Goal: Check status: Check status

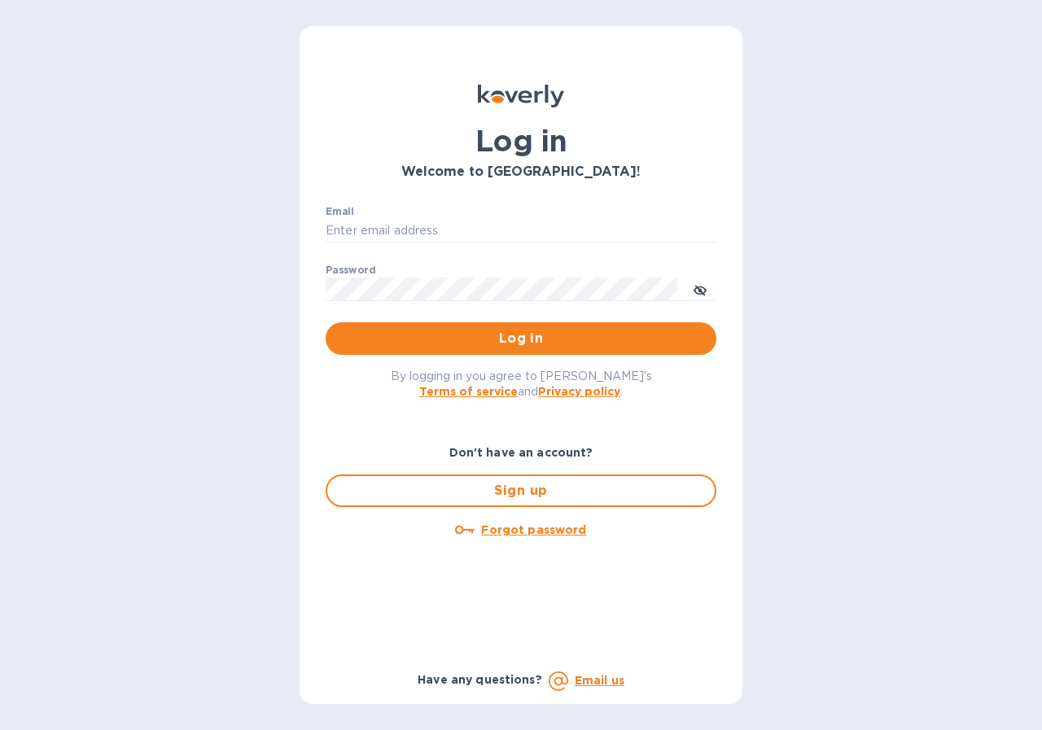
click at [381, 217] on div "Email ​" at bounding box center [521, 235] width 391 height 59
click at [357, 227] on input "Email" at bounding box center [521, 231] width 391 height 24
type input "[EMAIL_ADDRESS][DOMAIN_NAME]"
click at [357, 274] on label "Password" at bounding box center [351, 270] width 50 height 10
click at [377, 332] on span "Log in" at bounding box center [521, 339] width 365 height 20
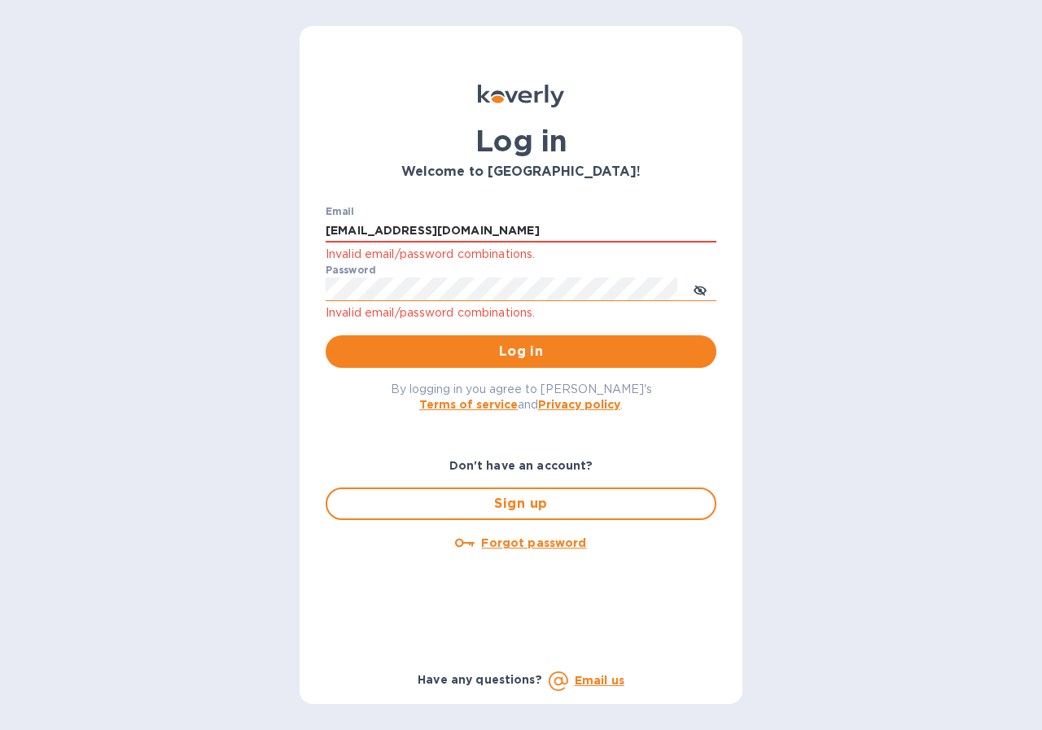
click at [706, 289] on icon "toggle password visibility" at bounding box center [700, 290] width 13 height 13
click at [191, 290] on div "Log in Welcome to [GEOGRAPHIC_DATA]! Email [EMAIL_ADDRESS][DOMAIN_NAME] Invalid…" at bounding box center [521, 365] width 1042 height 730
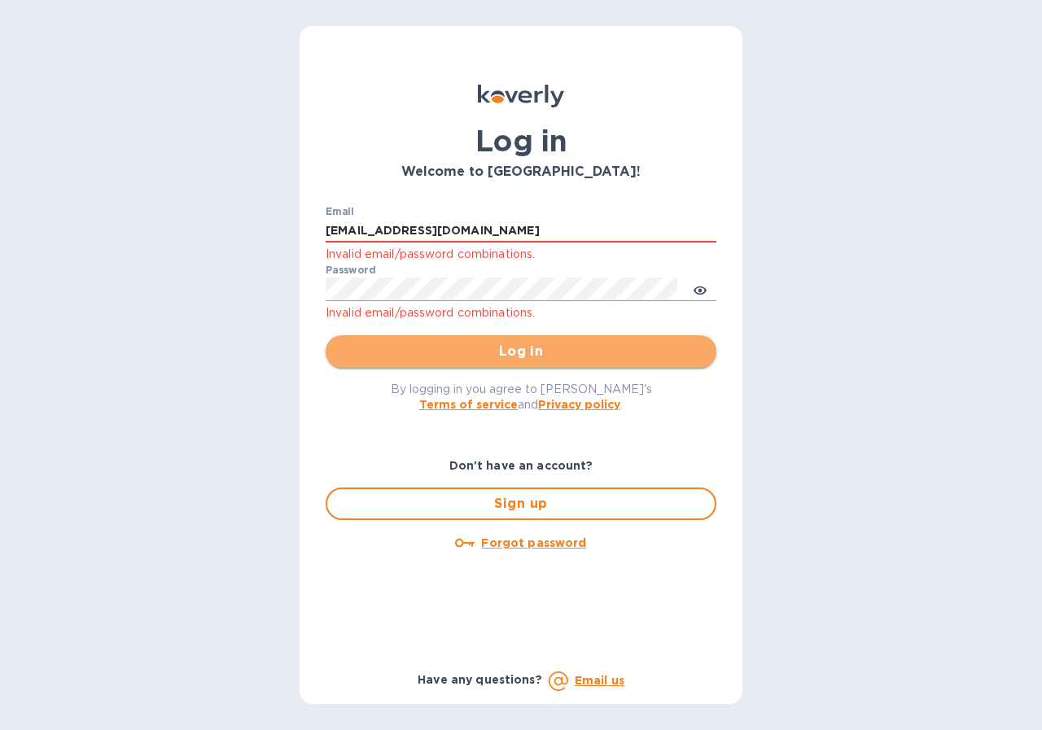
click at [530, 360] on span "Log in" at bounding box center [521, 352] width 365 height 20
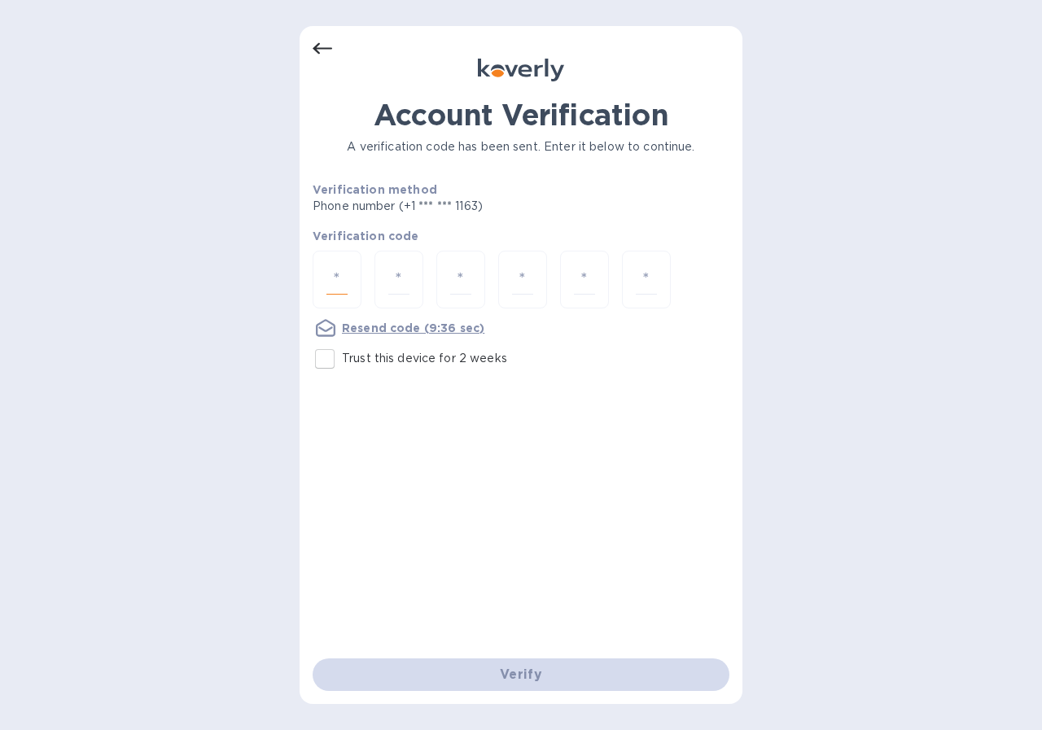
click at [342, 273] on input "number" at bounding box center [336, 280] width 21 height 30
type input "9"
type input "0"
type input "4"
type input "5"
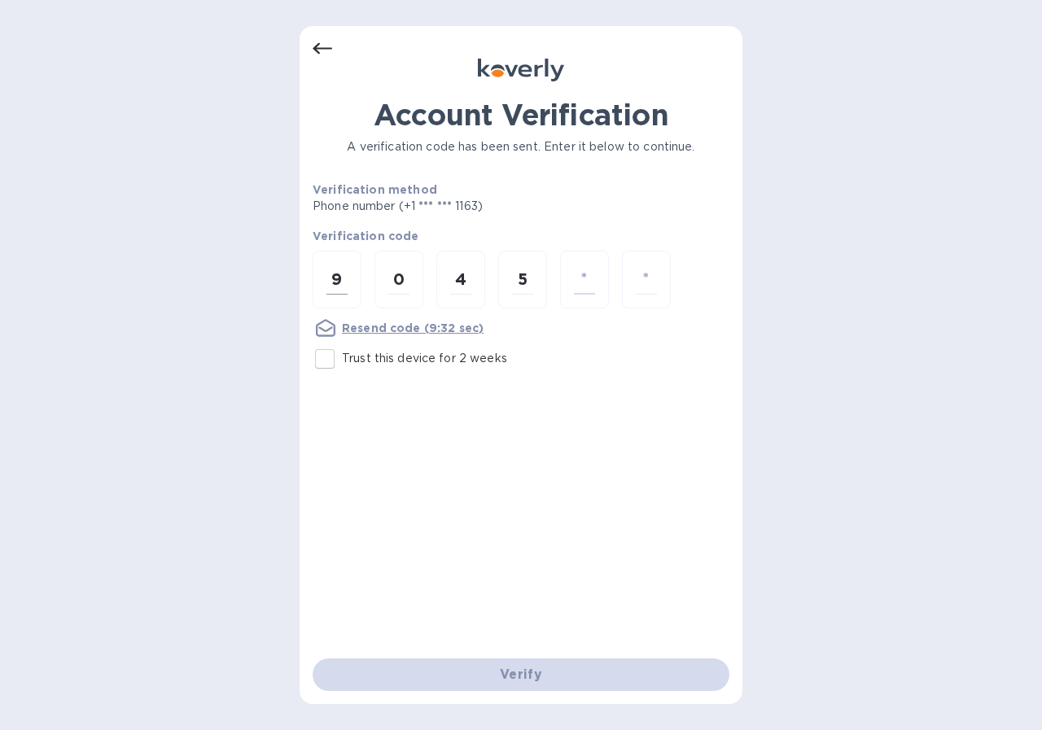
type input "6"
type input "7"
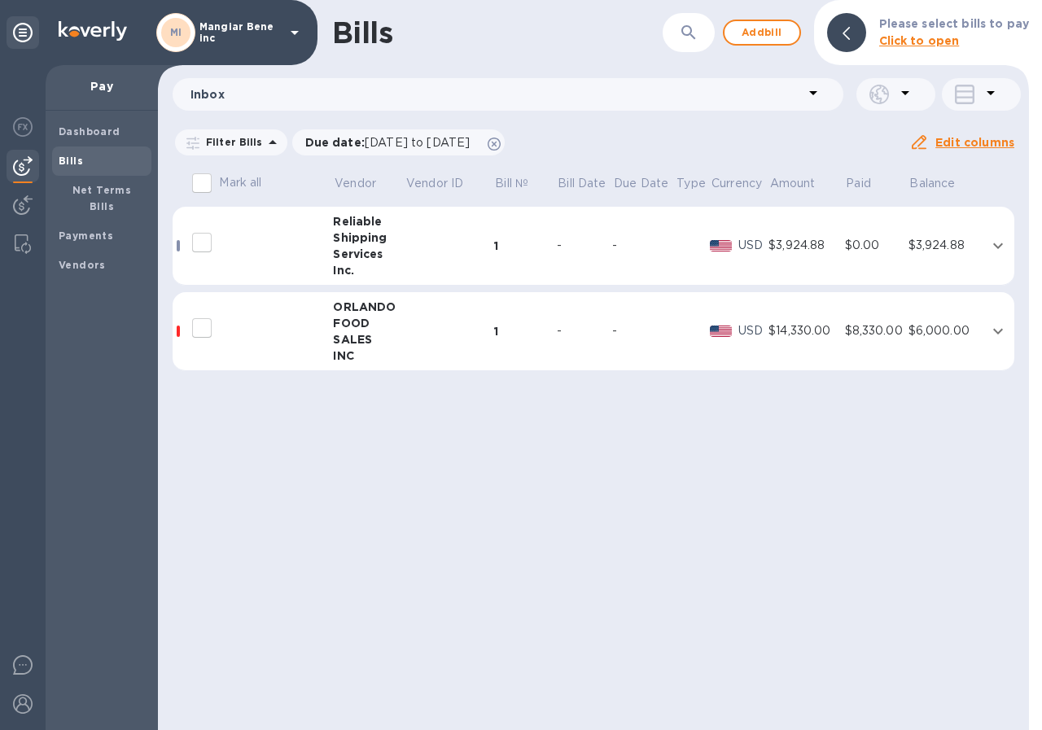
click at [998, 242] on icon "expand row" at bounding box center [998, 246] width 20 height 20
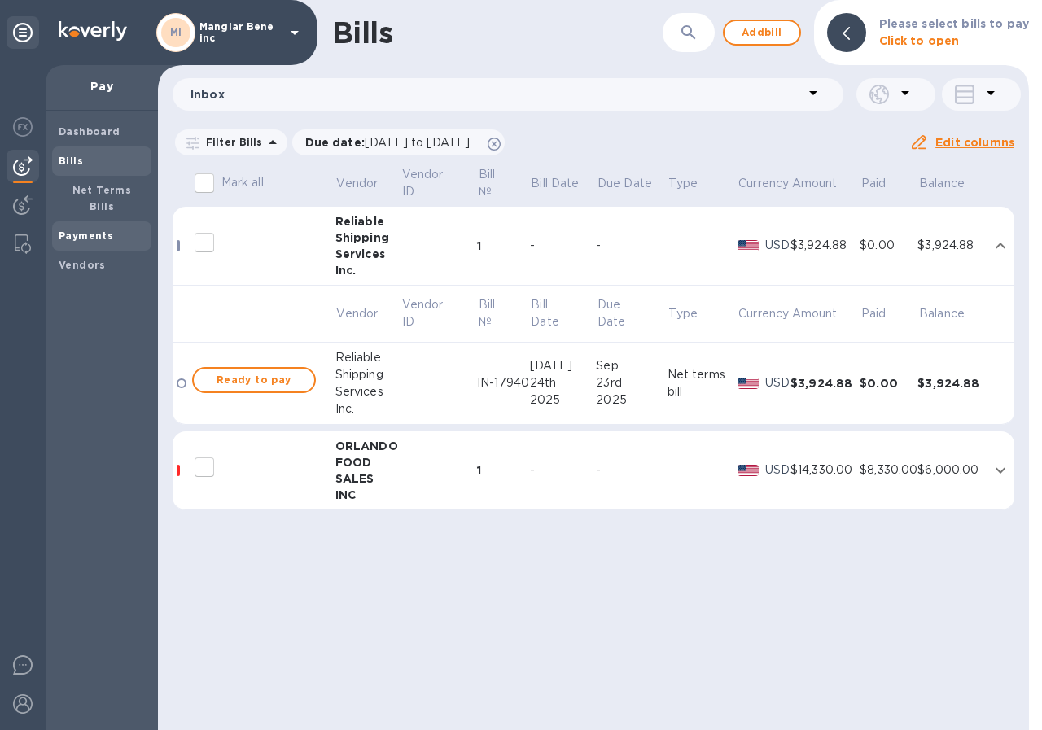
click at [92, 230] on b "Payments" at bounding box center [86, 236] width 55 height 12
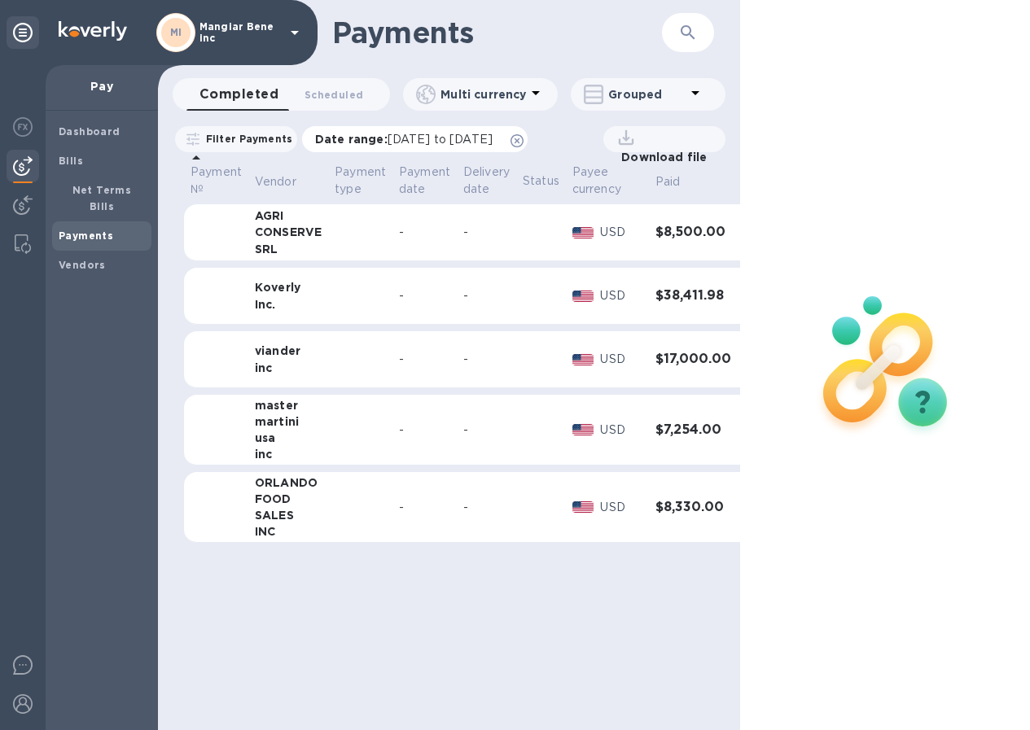
click at [453, 142] on span "[DATE] to [DATE]" at bounding box center [440, 139] width 105 height 13
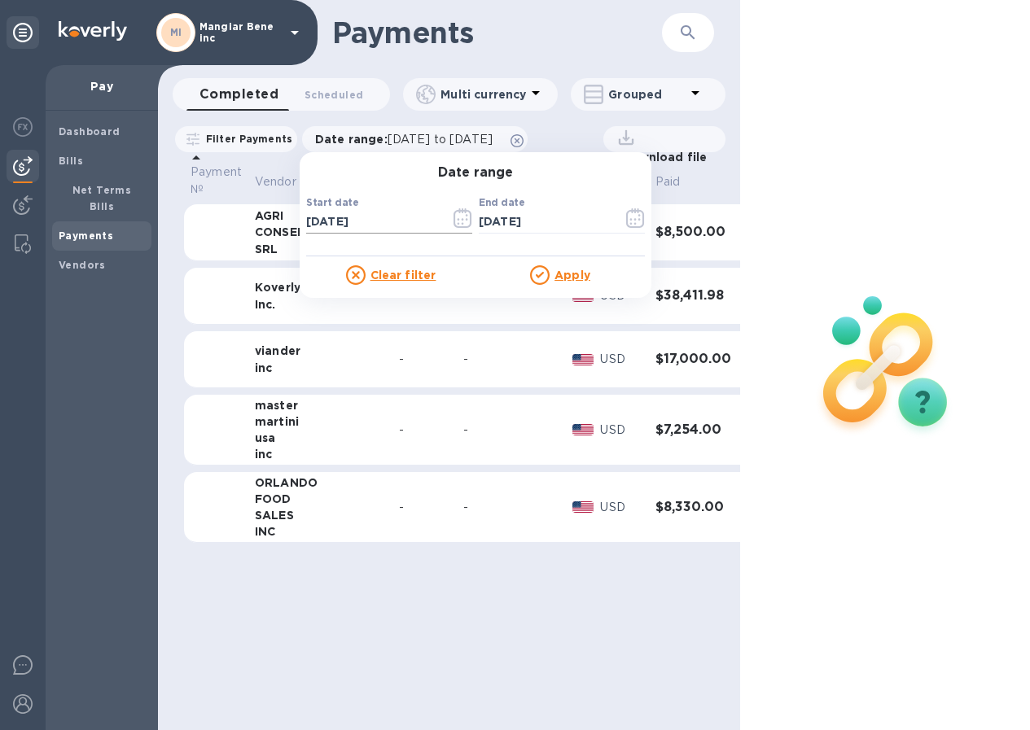
click at [382, 222] on input "[DATE]" at bounding box center [371, 222] width 131 height 24
click at [327, 221] on input "[DATE]" at bounding box center [371, 222] width 131 height 24
type input "[DATE]"
click at [576, 273] on u "Apply" at bounding box center [572, 275] width 36 height 13
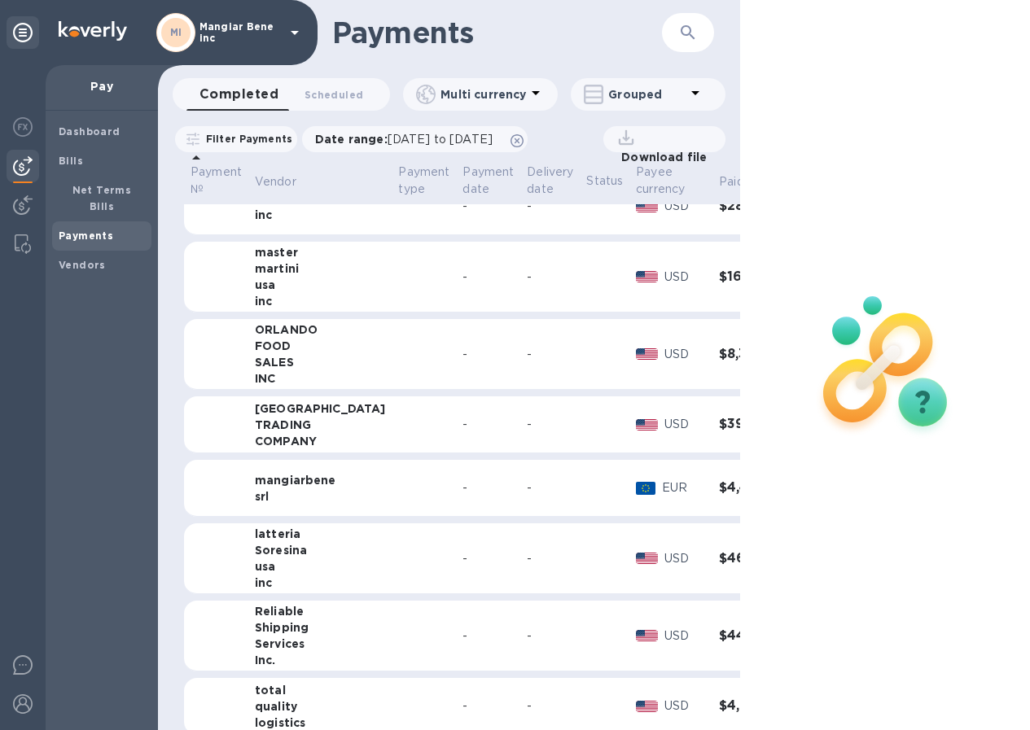
scroll to position [163, 0]
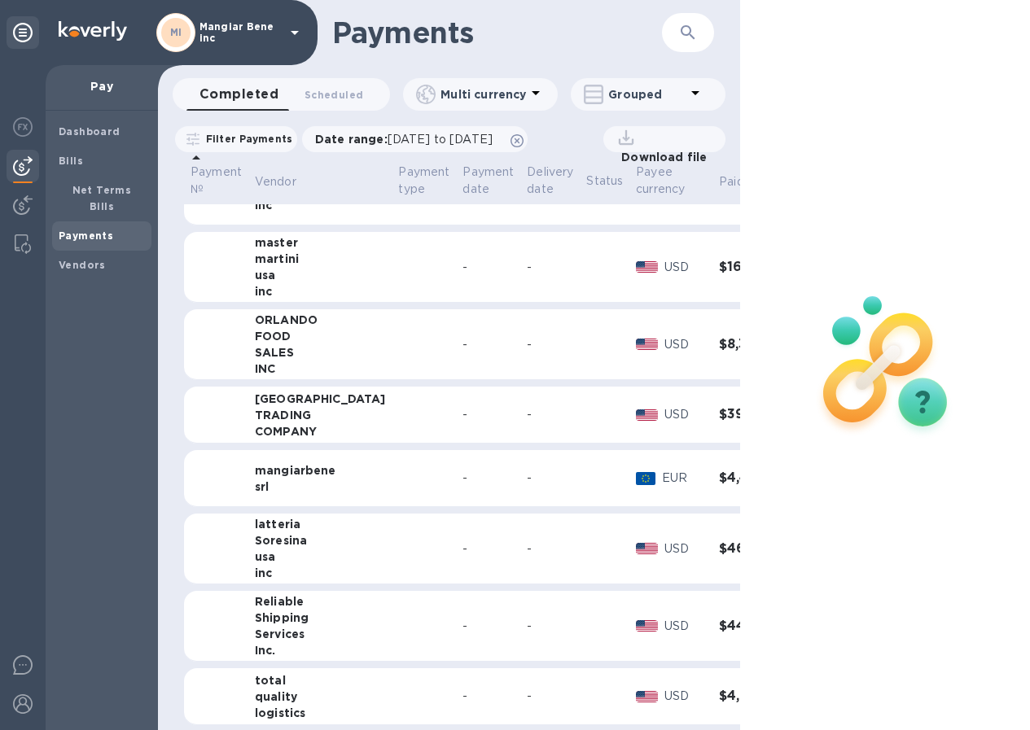
click at [719, 418] on h3 "$39,012.30" at bounding box center [759, 414] width 80 height 15
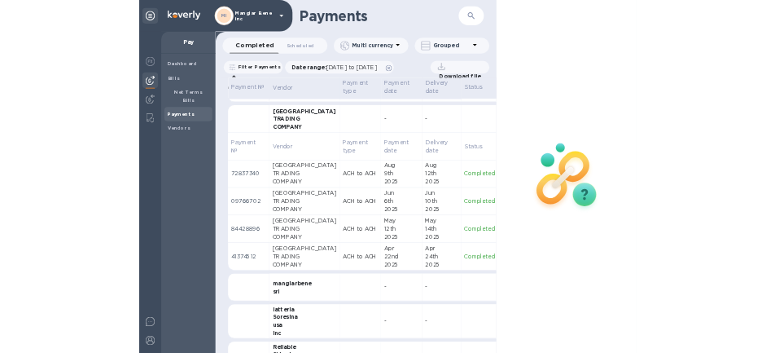
scroll to position [407, 0]
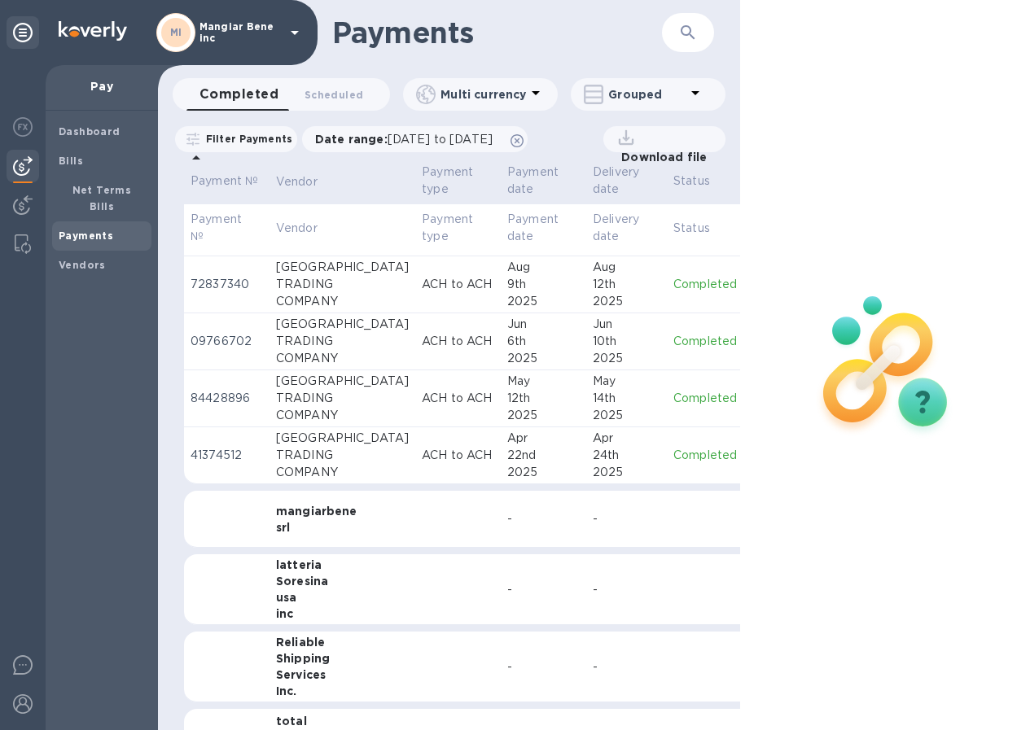
click at [940, 186] on div at bounding box center [885, 365] width 291 height 730
click at [927, 408] on img at bounding box center [885, 363] width 215 height 215
click at [673, 287] on p "Completed" at bounding box center [705, 284] width 64 height 17
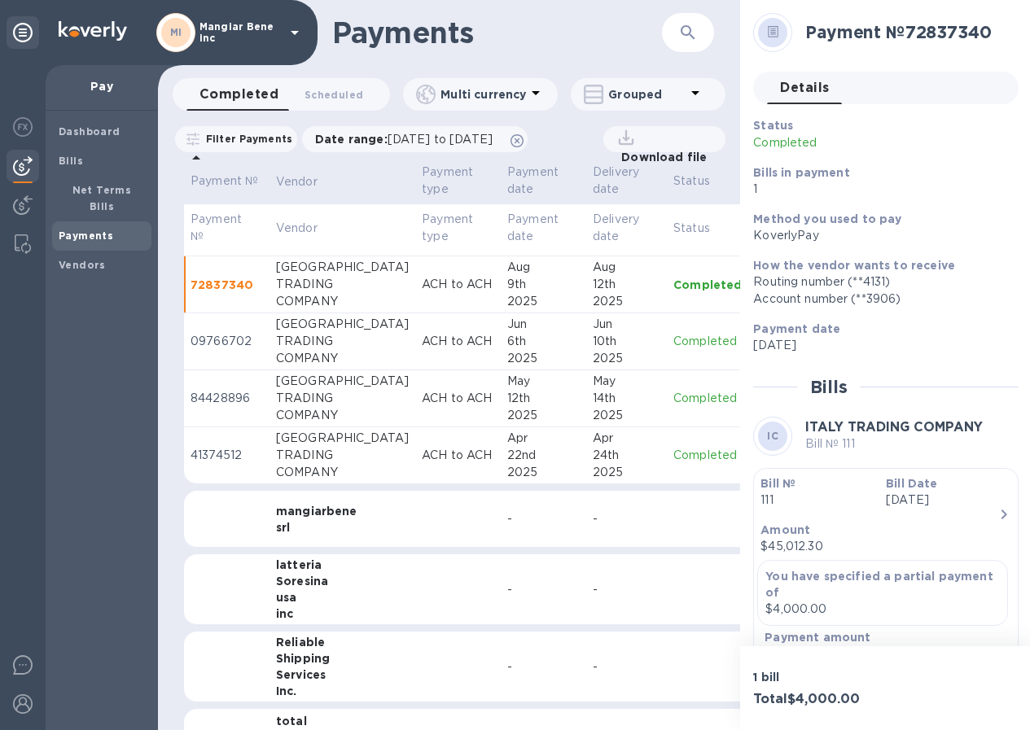
click at [673, 340] on p "Completed" at bounding box center [707, 341] width 68 height 17
click at [977, 100] on div "Details 0" at bounding box center [893, 88] width 252 height 33
click at [673, 283] on p "Completed" at bounding box center [707, 284] width 68 height 17
click at [673, 342] on p "Completed" at bounding box center [707, 341] width 68 height 17
click at [673, 398] on p "Completed" at bounding box center [707, 398] width 68 height 17
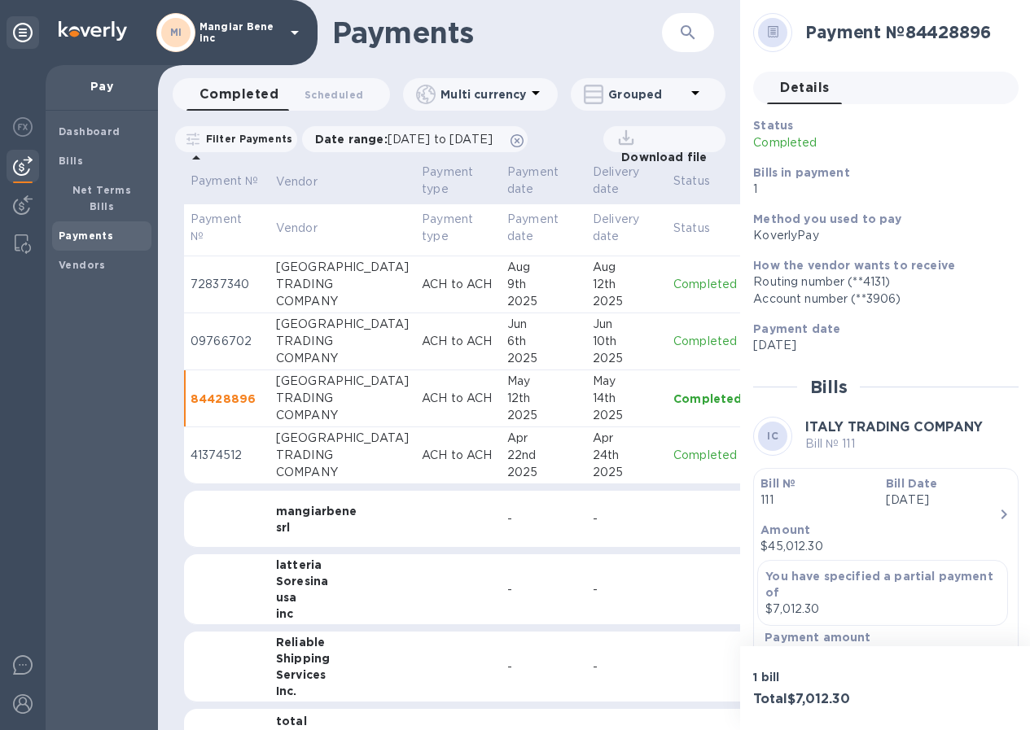
click at [673, 453] on p "Completed" at bounding box center [707, 455] width 68 height 17
click at [937, 134] on div "Status Completed Bills in payment 1" at bounding box center [879, 158] width 265 height 94
click at [912, 173] on p "Bills in payment" at bounding box center [879, 172] width 252 height 16
click at [913, 175] on p "Bills in payment" at bounding box center [879, 172] width 252 height 16
click at [673, 455] on p "Completed" at bounding box center [707, 456] width 68 height 16
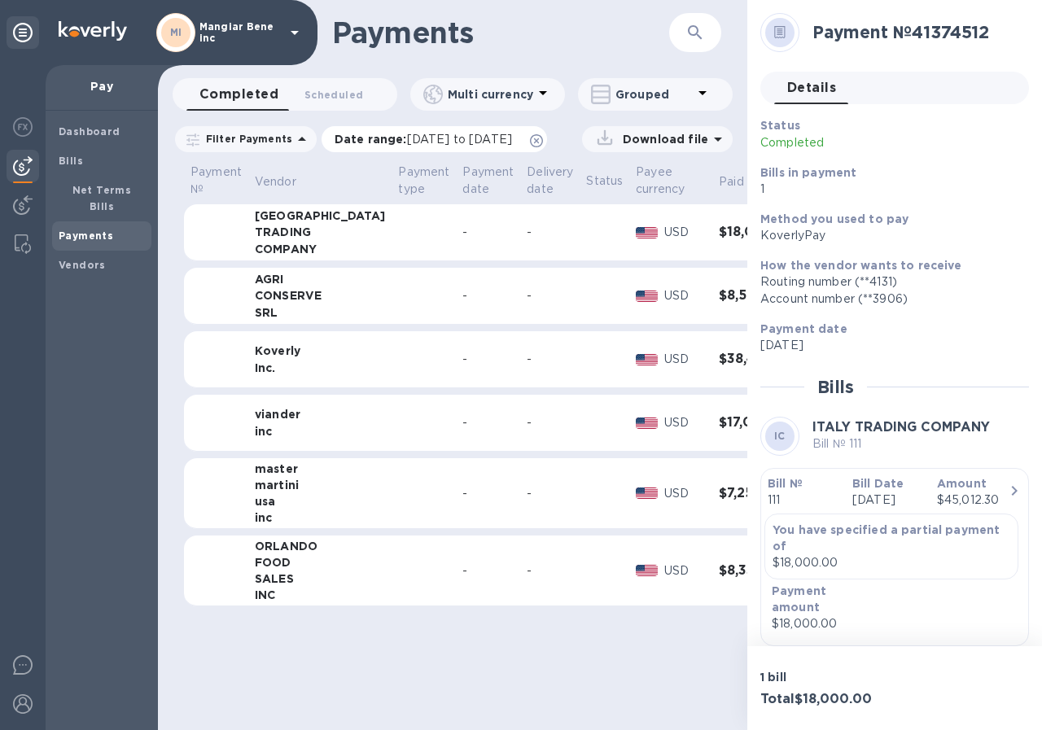
click at [421, 138] on span "08/15/2025 to 09/16/2025" at bounding box center [459, 139] width 105 height 13
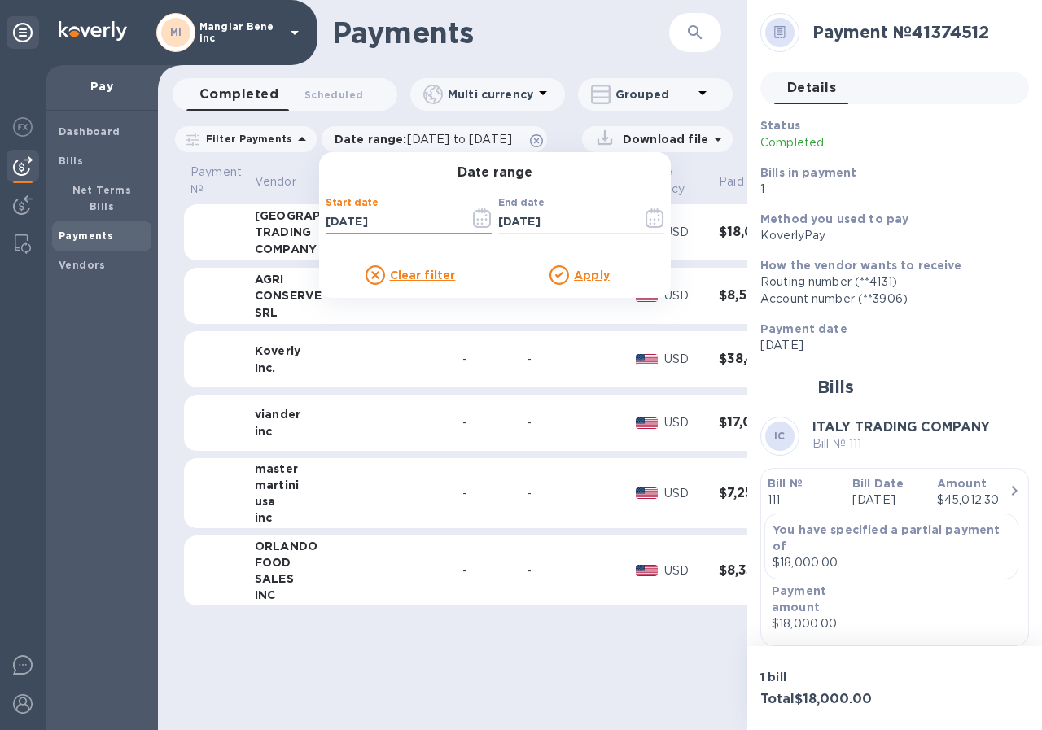
click at [384, 221] on input "08/15/2025" at bounding box center [391, 222] width 131 height 24
type input "08/15/2024"
click at [575, 269] on u "Apply" at bounding box center [592, 275] width 36 height 13
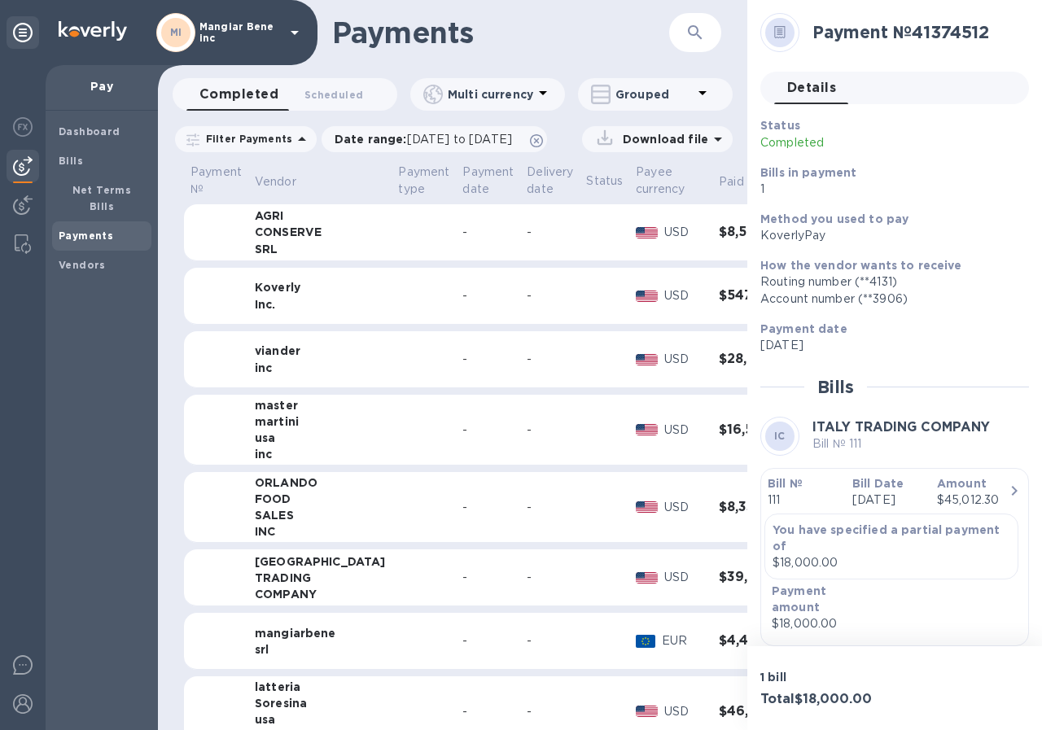
click at [278, 576] on div "TRADING" at bounding box center [320, 578] width 131 height 16
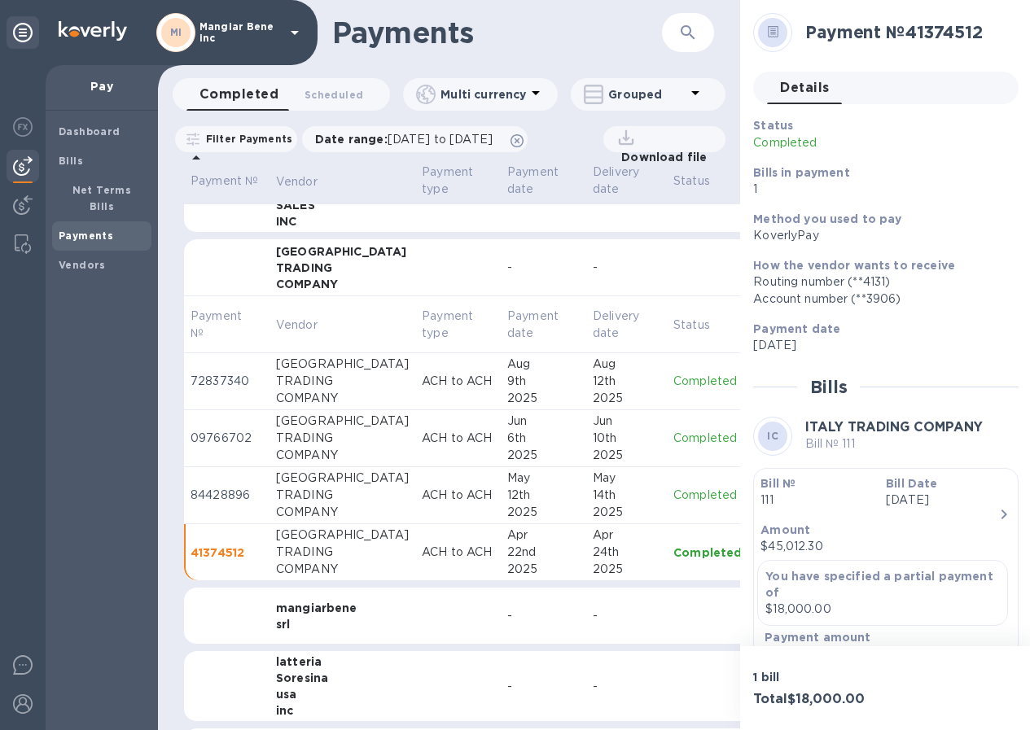
scroll to position [326, 0]
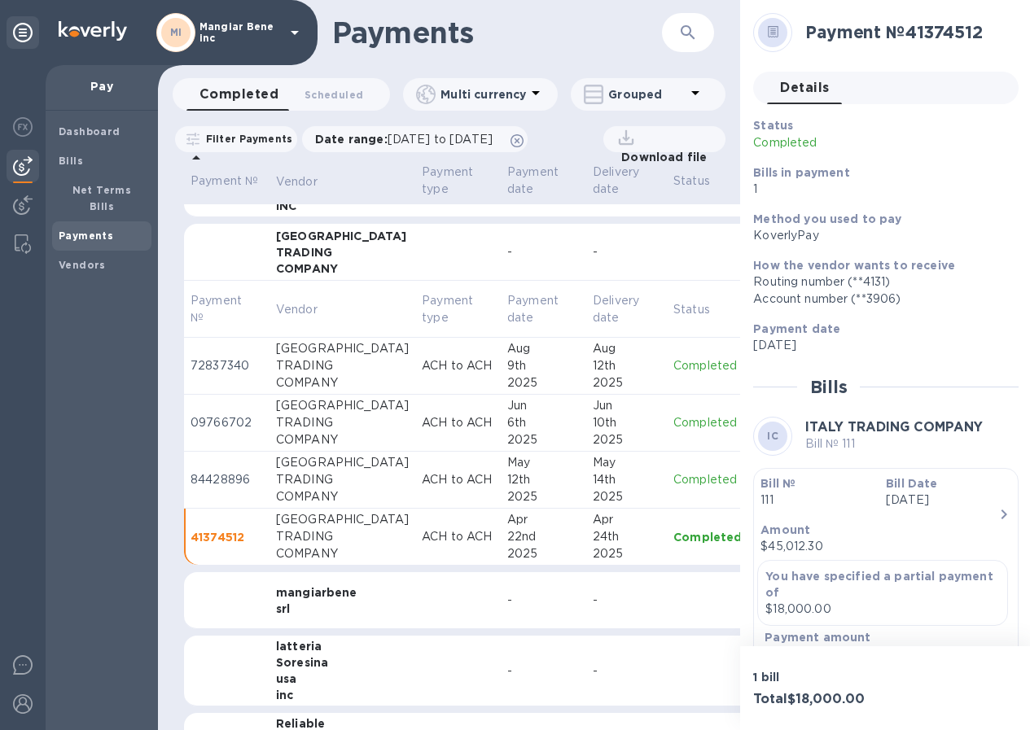
click at [673, 480] on p "Completed" at bounding box center [707, 479] width 68 height 17
click at [673, 422] on p "Completed" at bounding box center [707, 422] width 68 height 17
click at [673, 371] on p "Completed" at bounding box center [707, 365] width 68 height 17
click at [673, 423] on p "Completed" at bounding box center [707, 422] width 68 height 17
click at [673, 483] on p "Completed" at bounding box center [707, 479] width 68 height 17
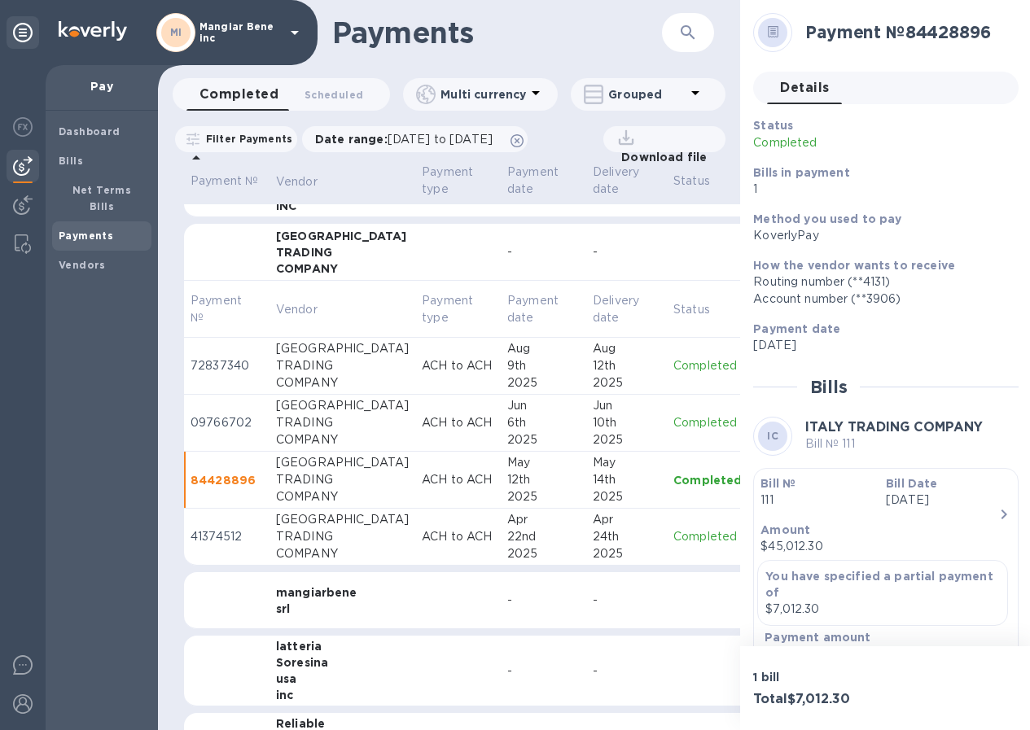
click at [673, 537] on p "Completed" at bounding box center [707, 536] width 68 height 17
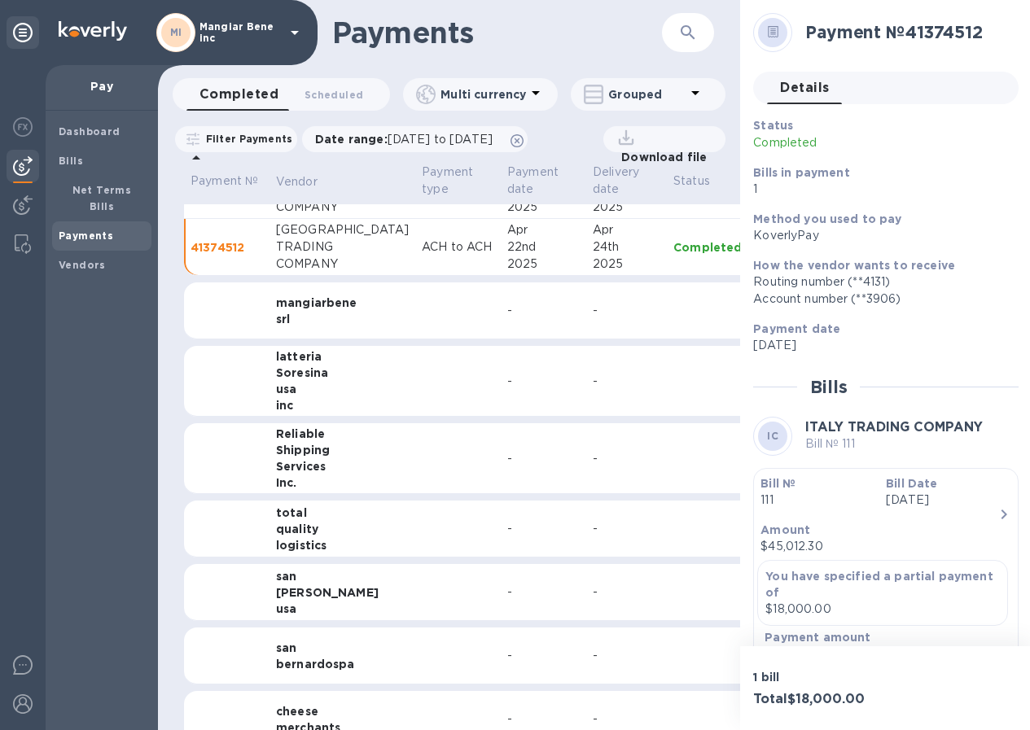
scroll to position [651, 0]
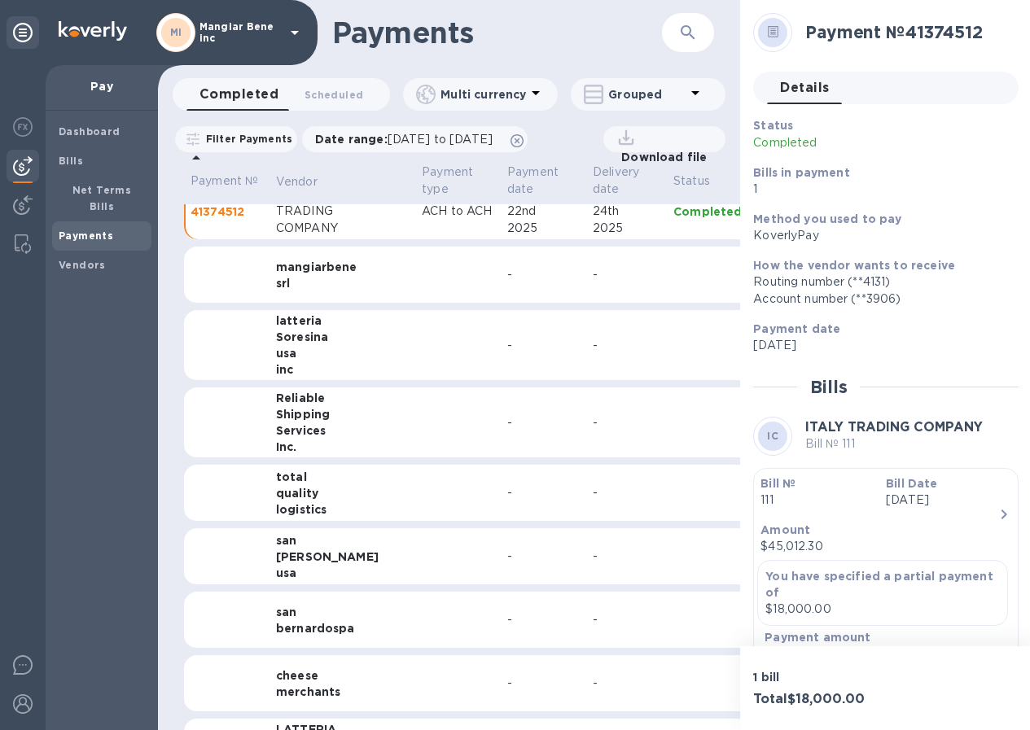
click at [306, 416] on div "Shipping" at bounding box center [342, 414] width 133 height 16
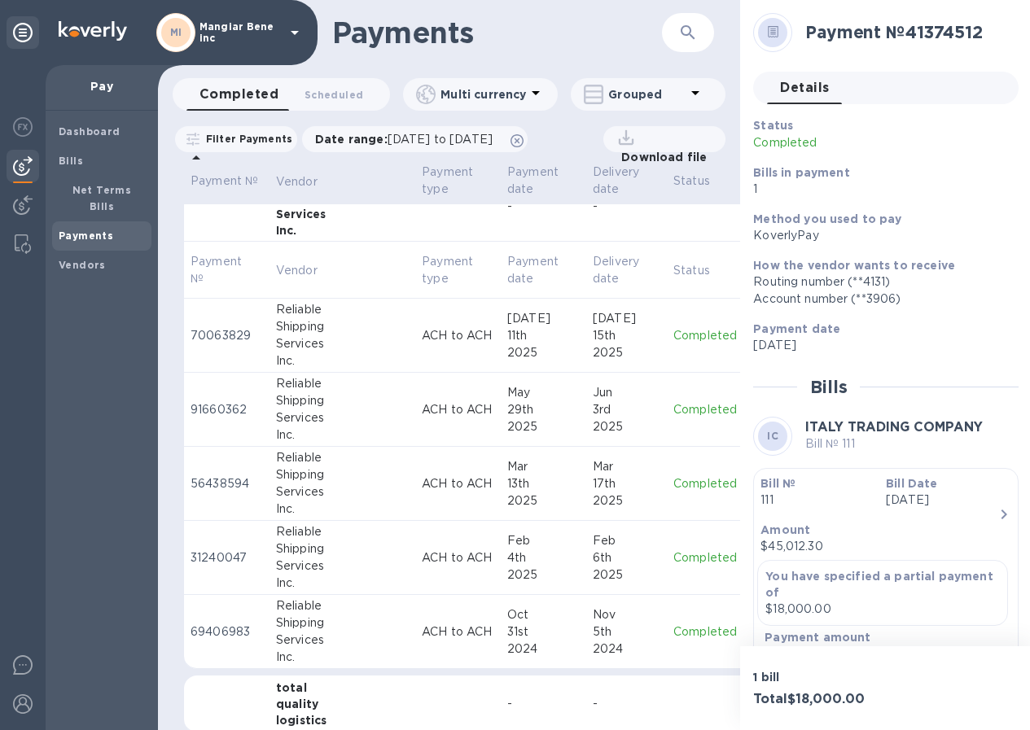
scroll to position [896, 0]
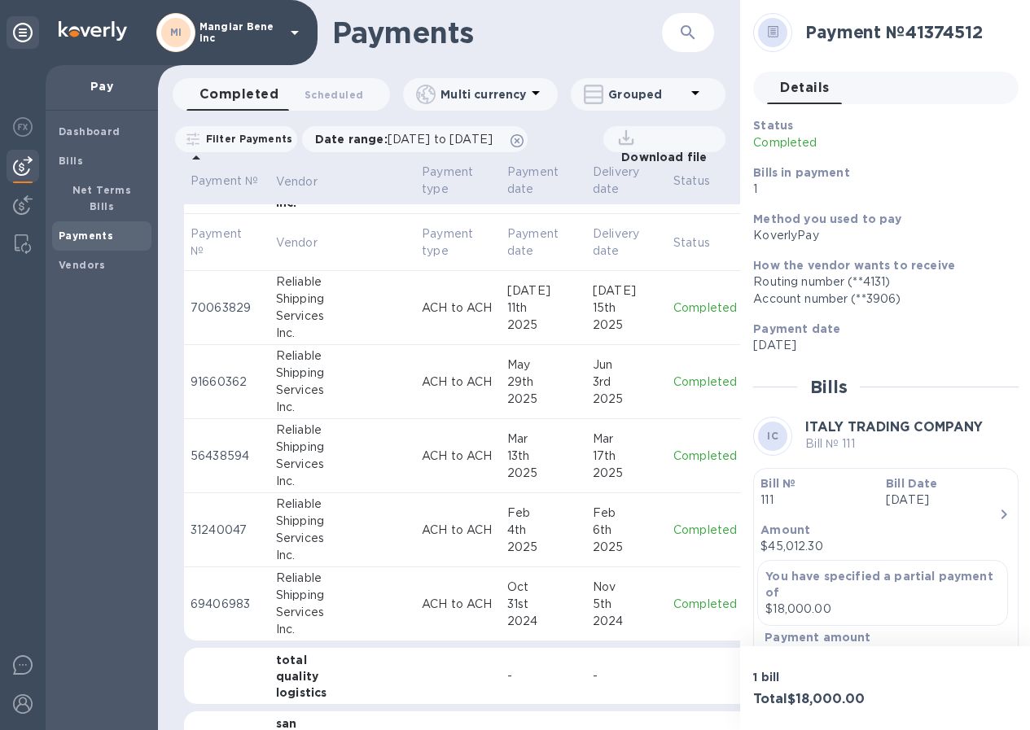
click at [673, 307] on p "Completed" at bounding box center [707, 308] width 68 height 17
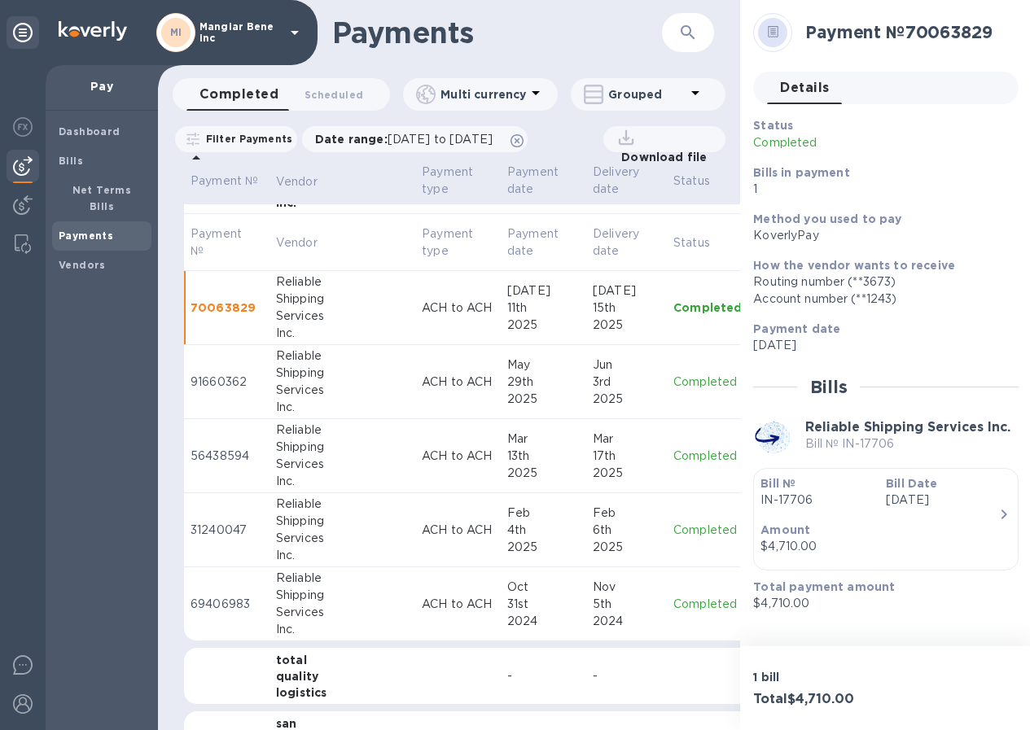
click at [673, 379] on p "Completed" at bounding box center [707, 382] width 68 height 17
click at [673, 457] on p "Completed" at bounding box center [707, 456] width 68 height 17
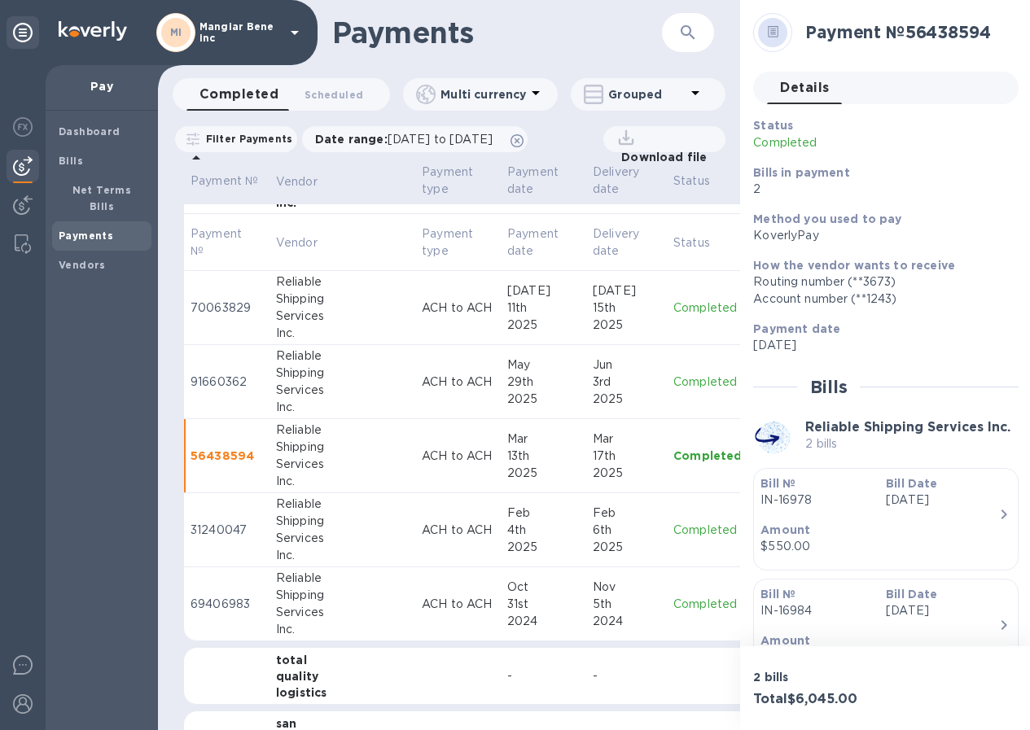
click at [673, 530] on p "Completed" at bounding box center [707, 530] width 68 height 17
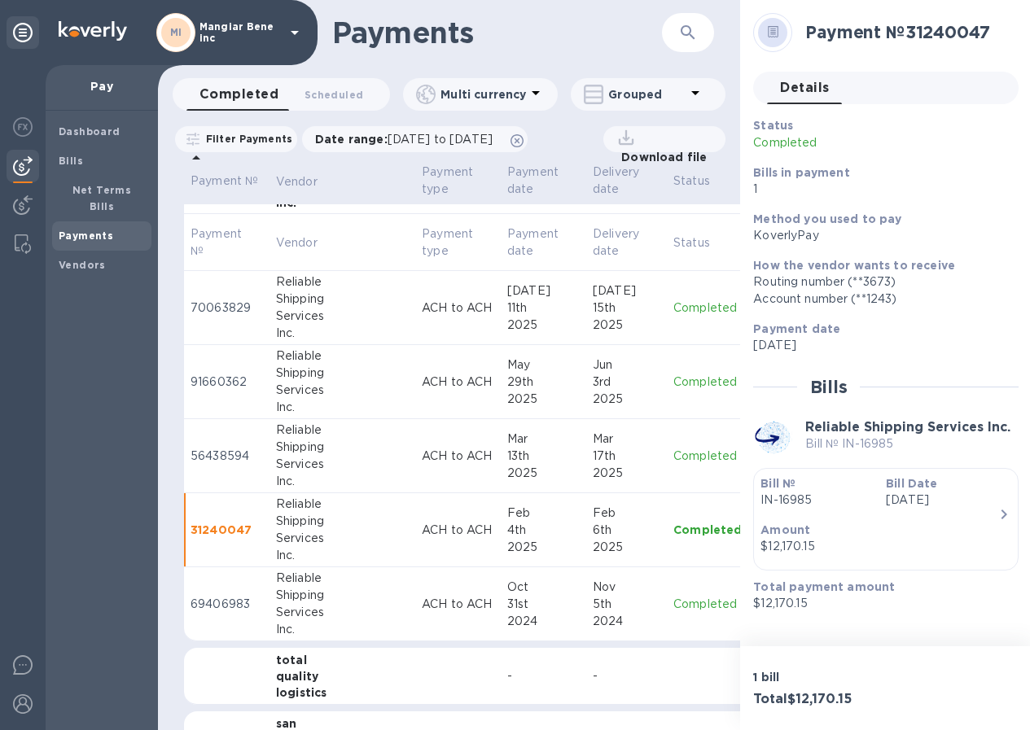
click at [673, 603] on p "Completed" at bounding box center [707, 604] width 68 height 17
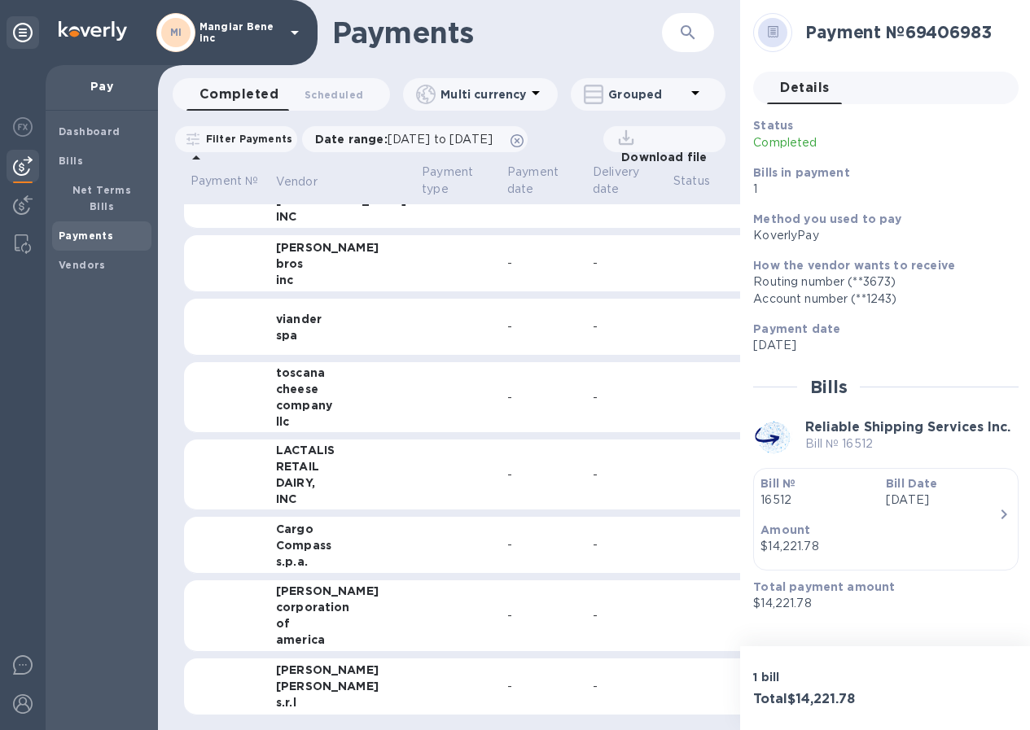
scroll to position [12, 0]
click at [305, 678] on div "Franzese" at bounding box center [342, 686] width 133 height 16
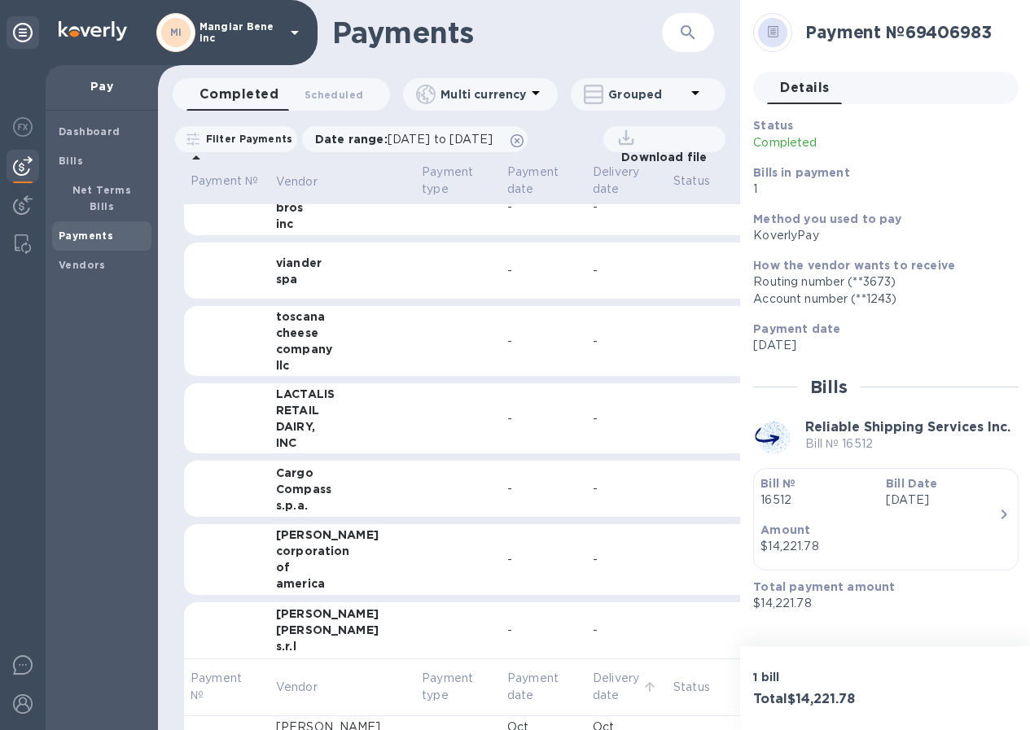
scroll to position [1829, 0]
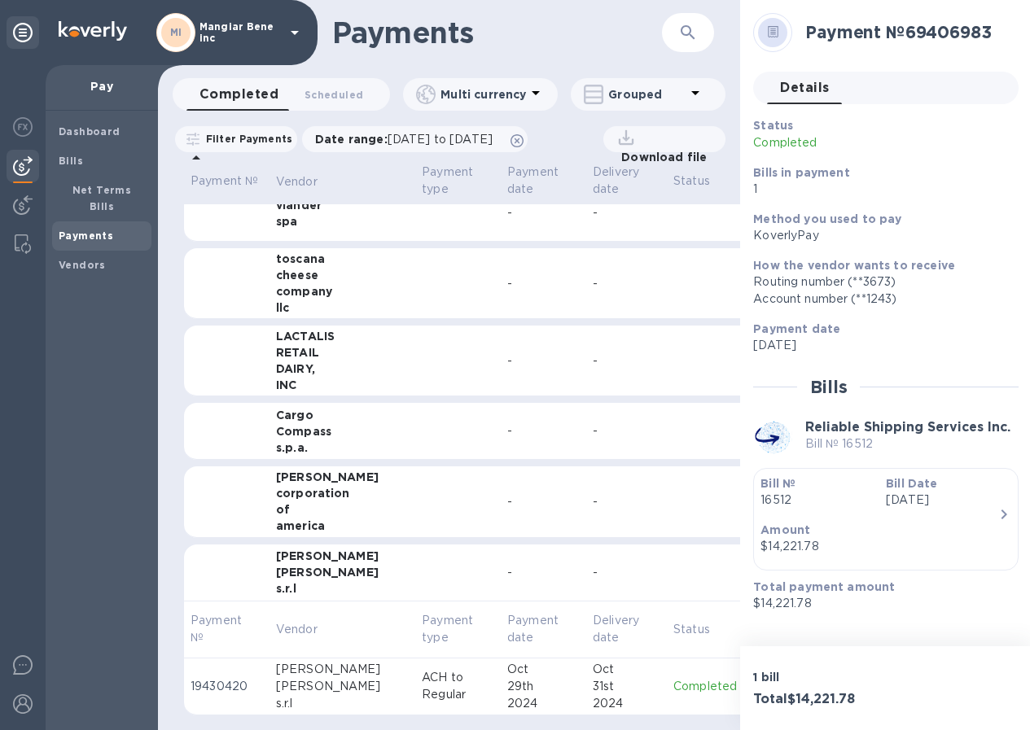
click at [673, 678] on p "Completed" at bounding box center [707, 686] width 68 height 17
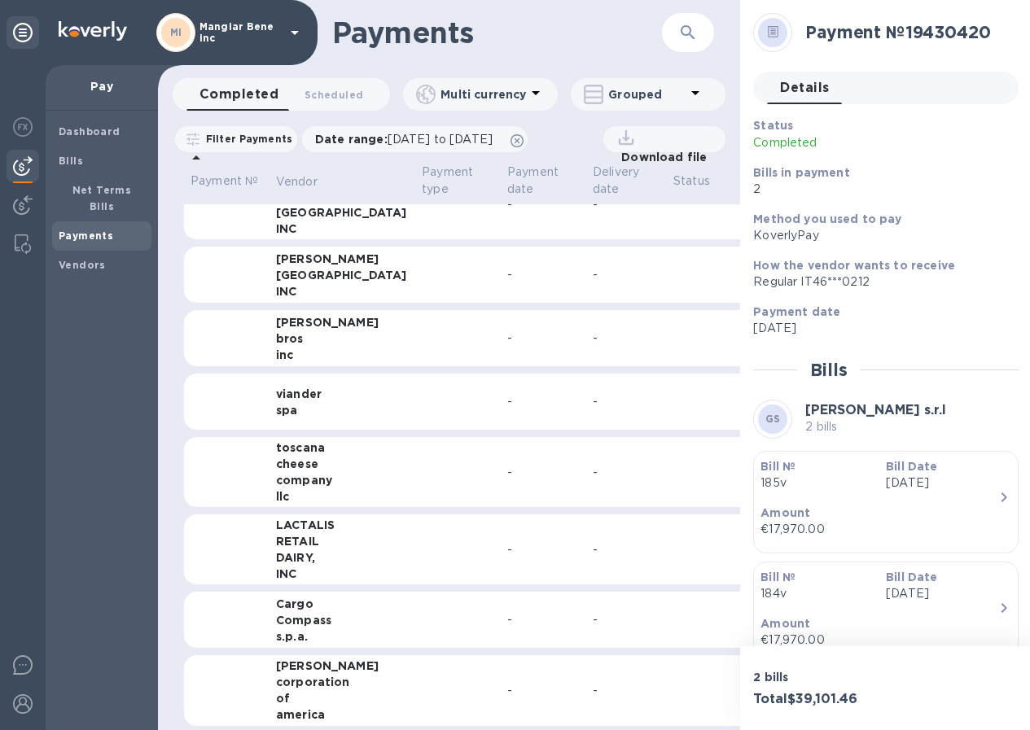
scroll to position [1710, 0]
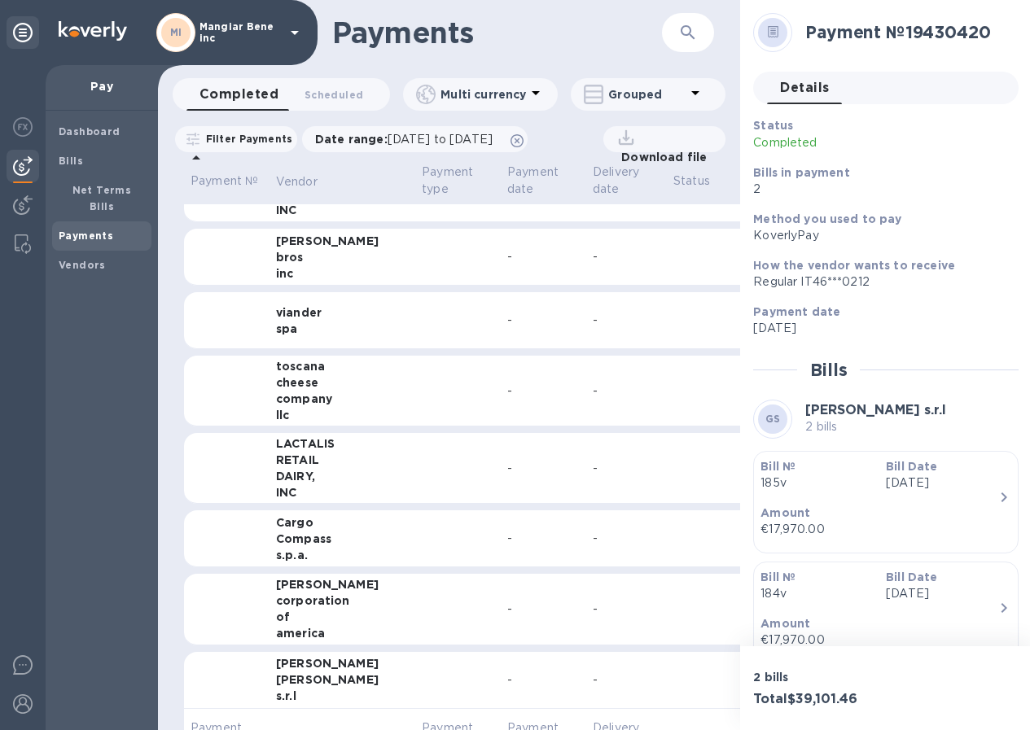
click at [297, 464] on div "RETAIL" at bounding box center [342, 460] width 133 height 16
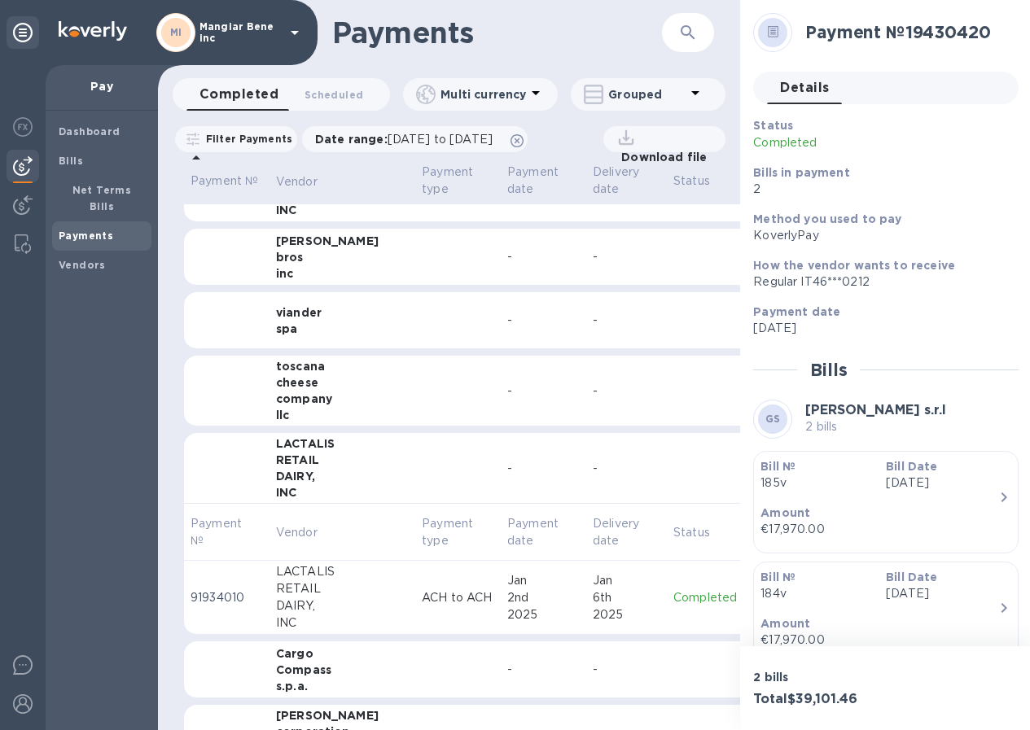
click at [673, 599] on p "Completed" at bounding box center [707, 597] width 68 height 17
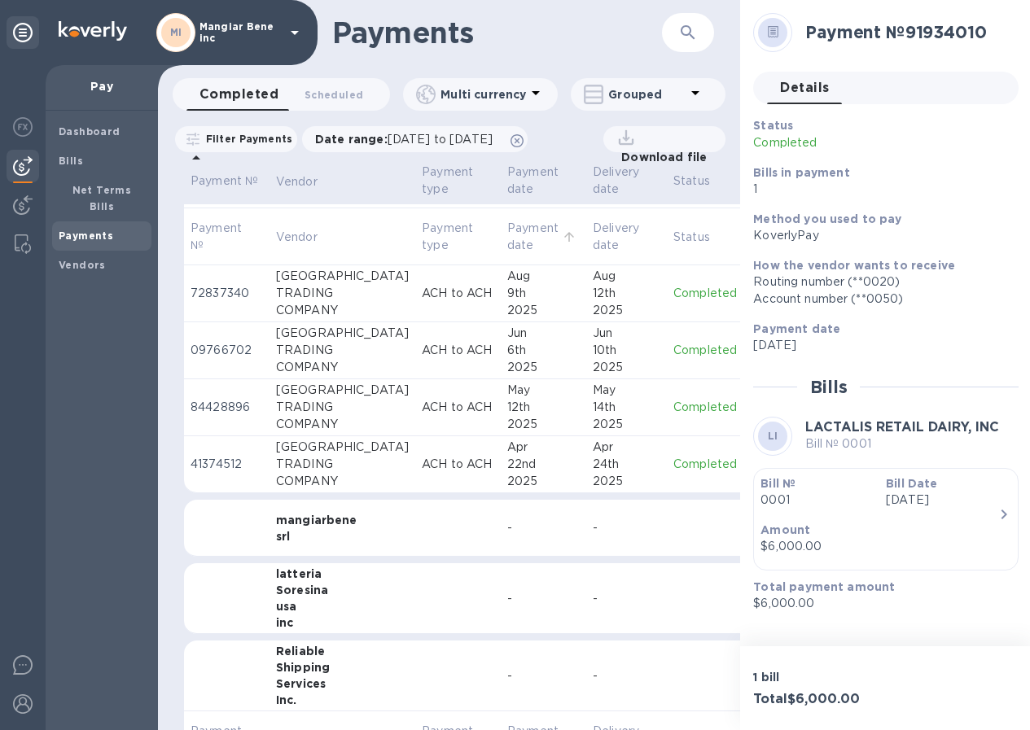
scroll to position [407, 0]
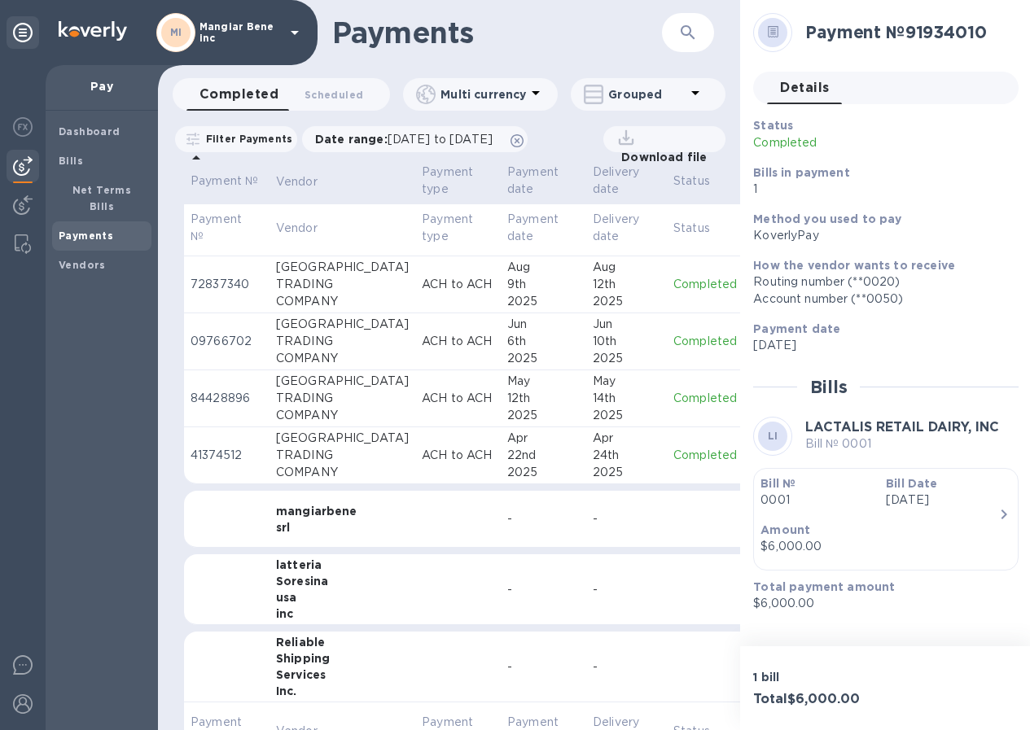
click at [673, 288] on p "Completed" at bounding box center [707, 284] width 68 height 17
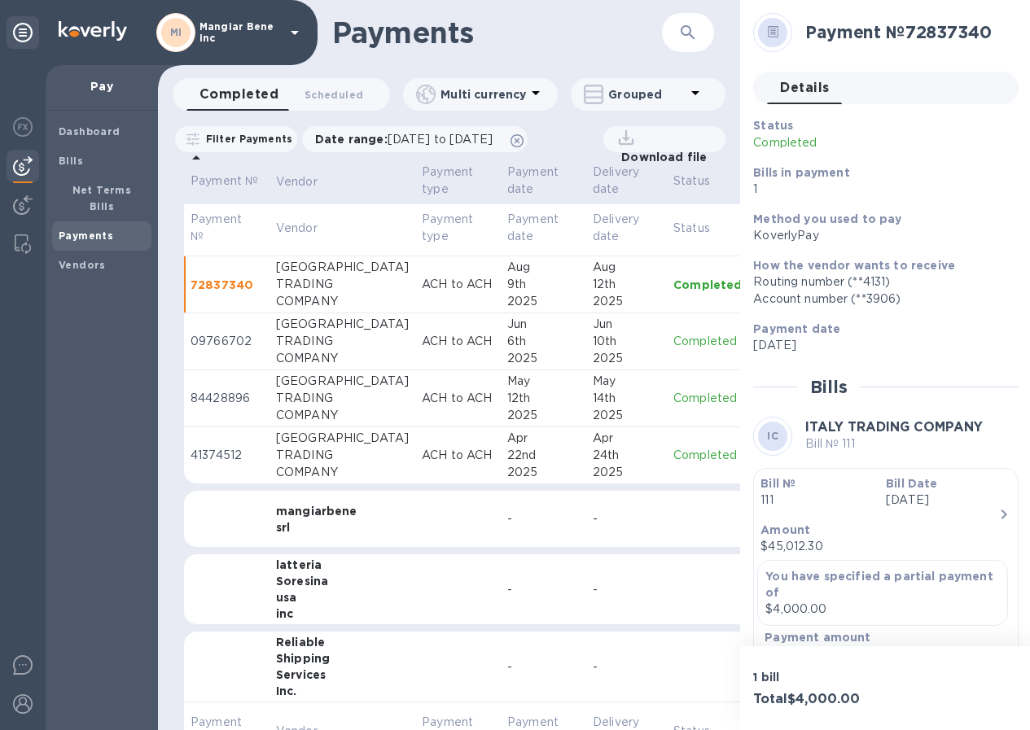
click at [667, 327] on td "Completed" at bounding box center [707, 341] width 81 height 57
click at [673, 285] on p "Completed" at bounding box center [707, 284] width 68 height 17
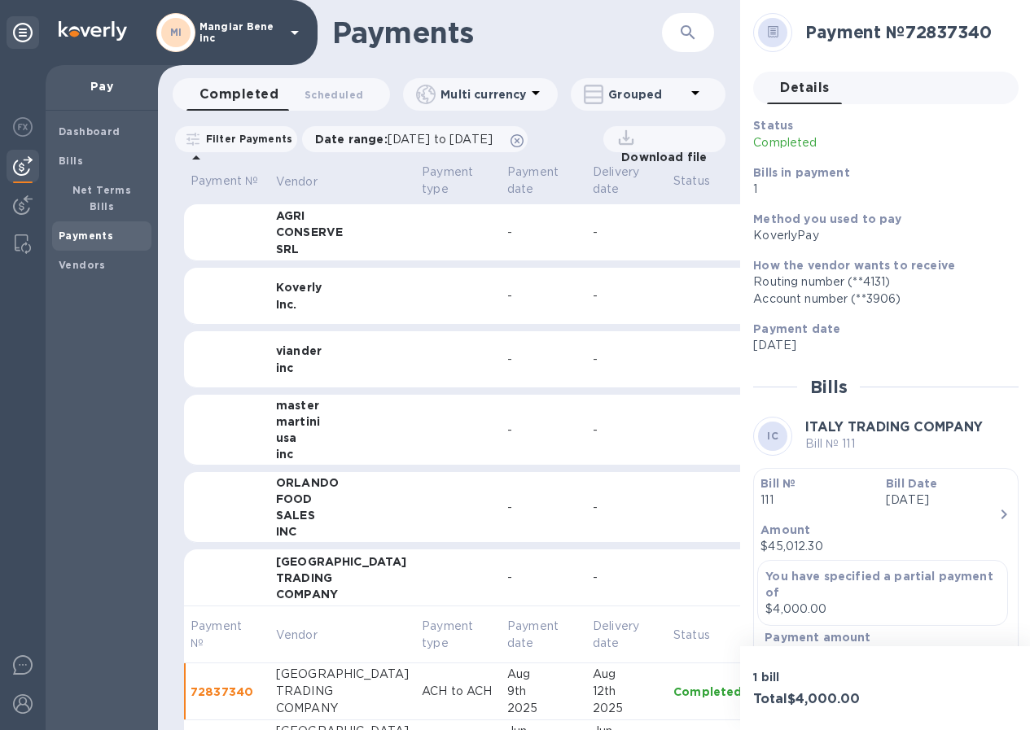
click at [291, 30] on icon at bounding box center [295, 33] width 20 height 20
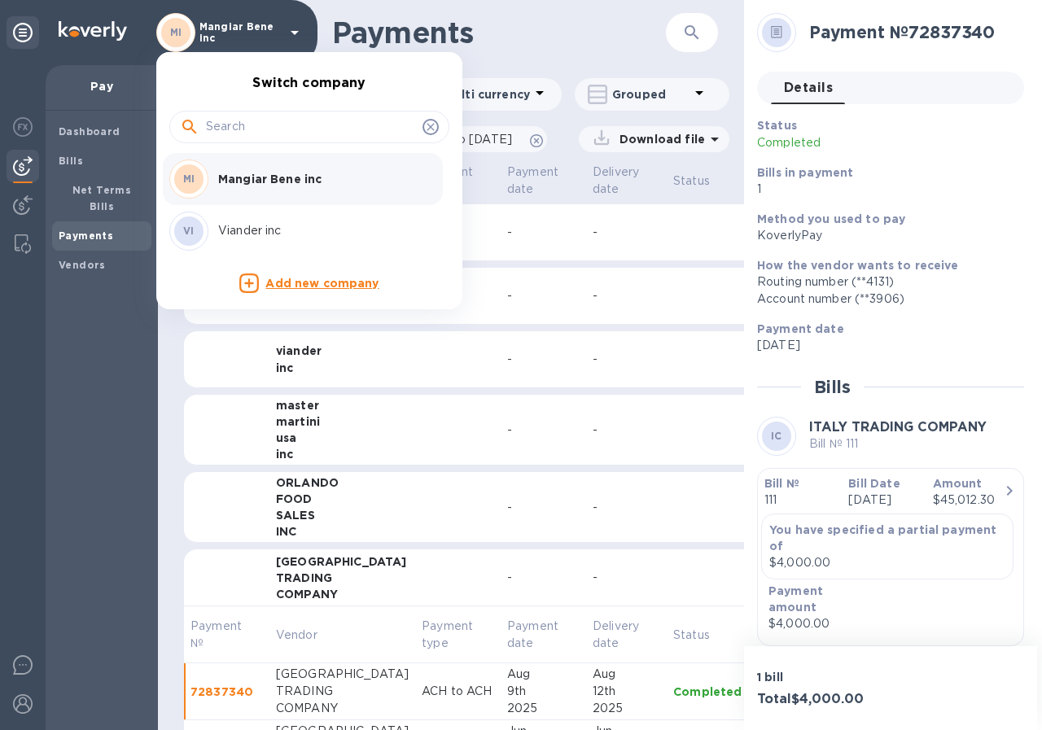
click at [271, 228] on p "Viander inc" at bounding box center [320, 230] width 205 height 17
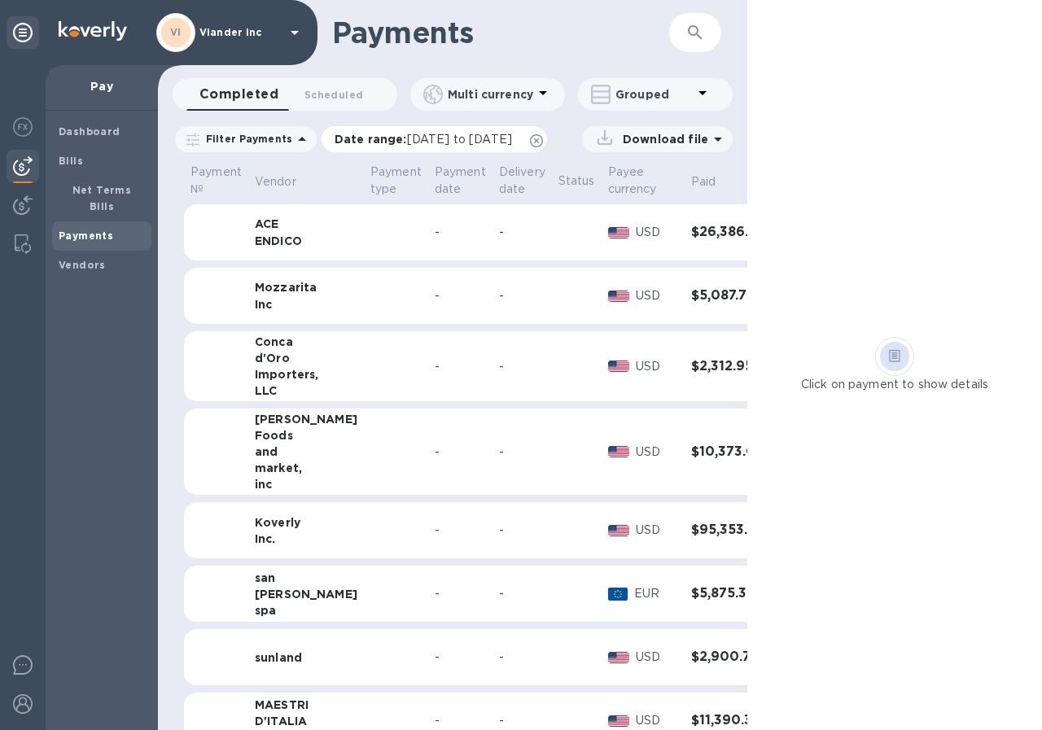
click at [407, 141] on span "08/15/2025 to 09/16/2025" at bounding box center [459, 139] width 105 height 13
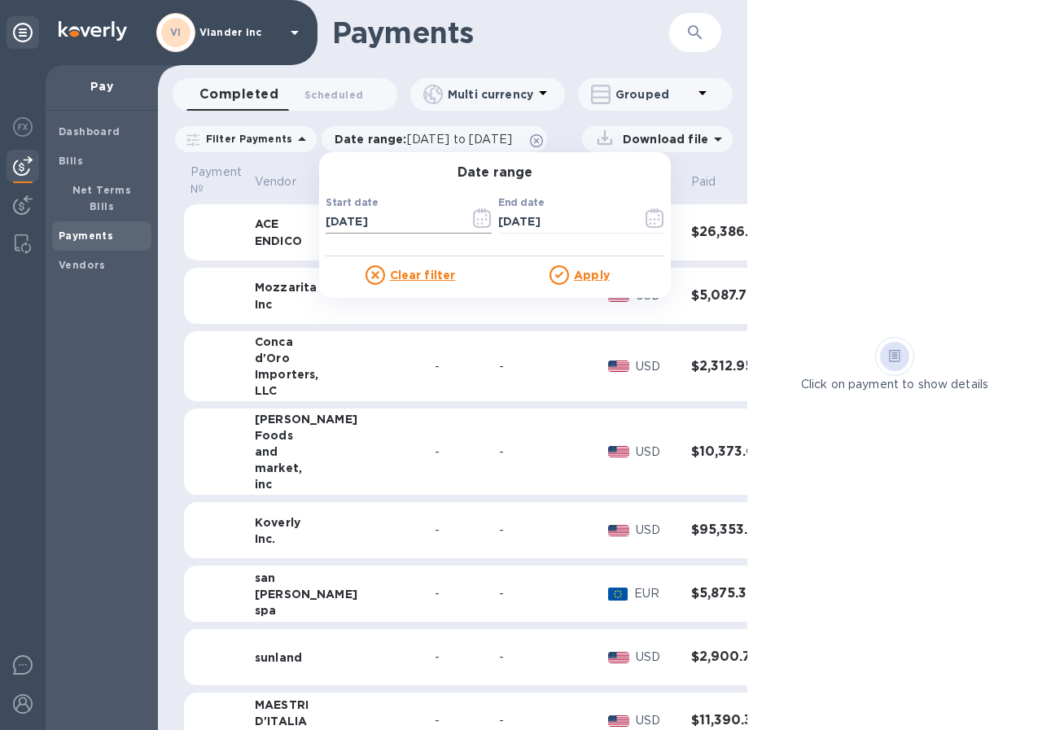
click at [381, 224] on input "08/15/2025" at bounding box center [391, 222] width 131 height 24
click at [330, 219] on input "08/15/2024" at bounding box center [391, 222] width 131 height 24
type input "01/15/2024"
click at [587, 273] on u "Apply" at bounding box center [592, 275] width 36 height 13
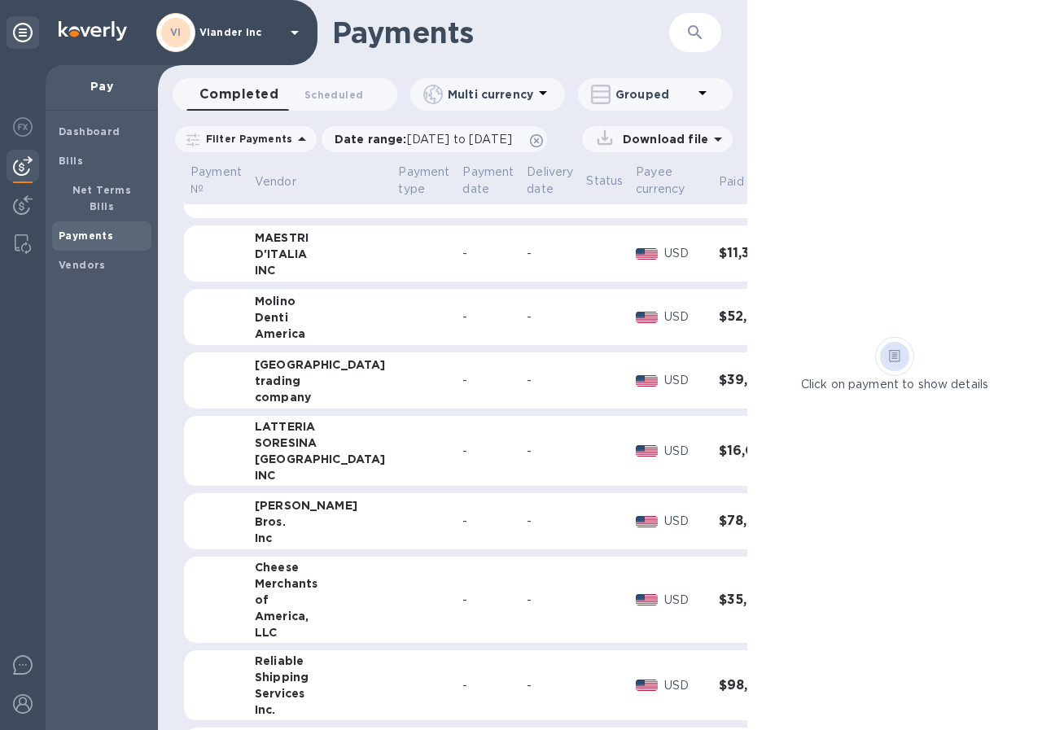
scroll to position [488, 0]
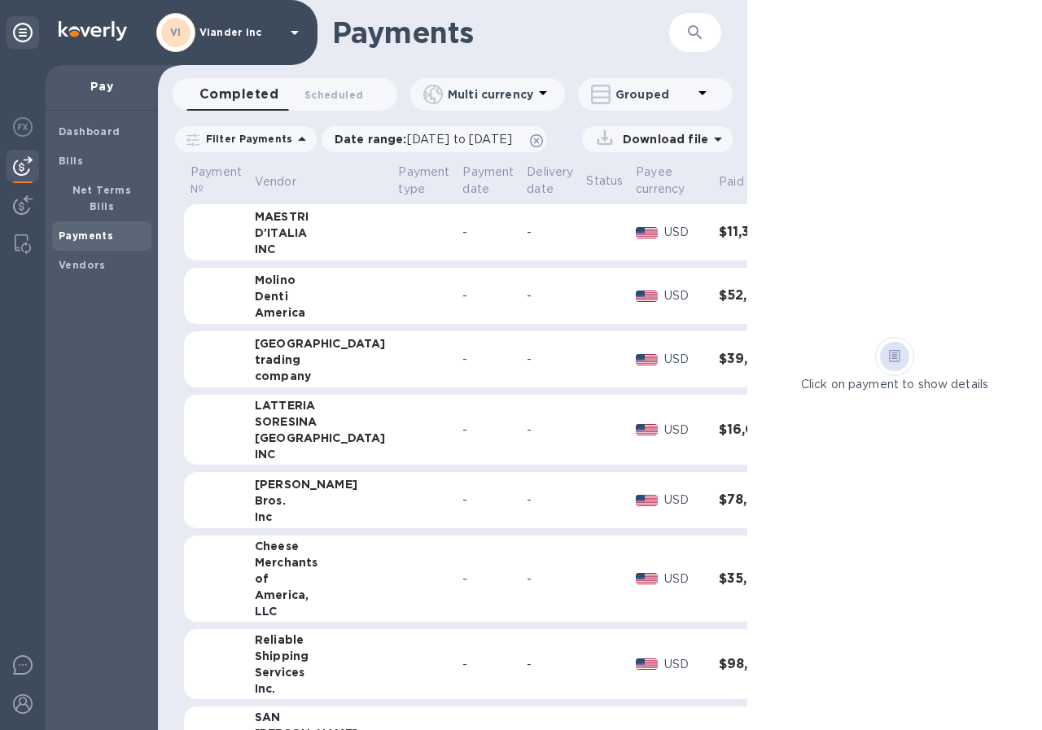
click at [719, 356] on h3 "$39,736.45" at bounding box center [761, 359] width 85 height 15
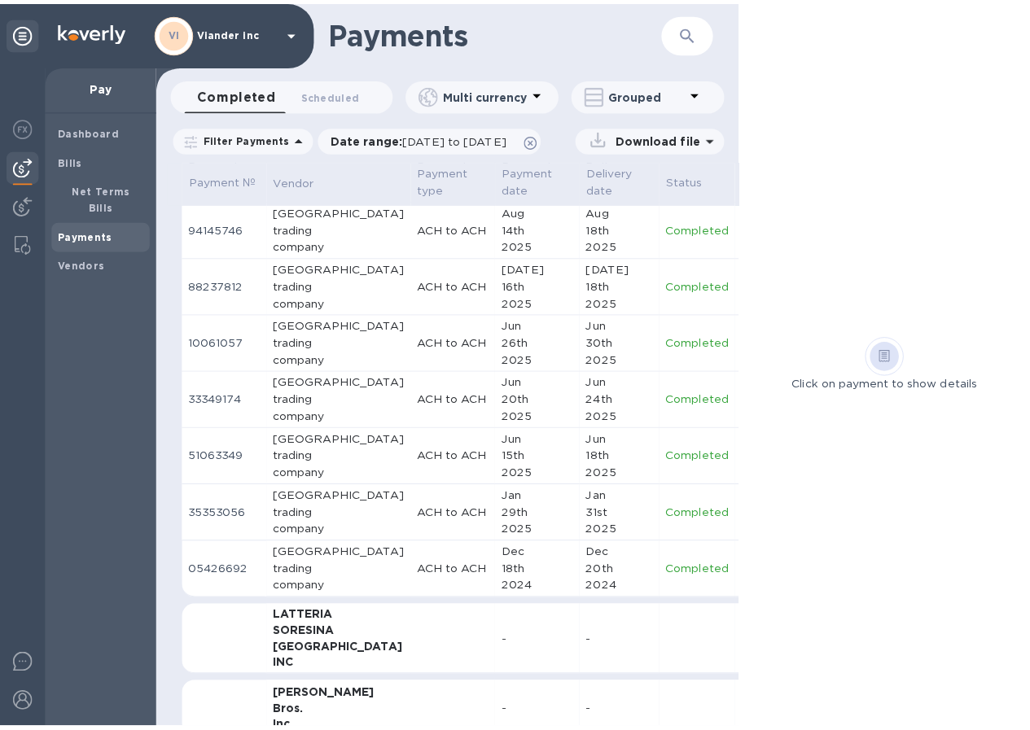
scroll to position [814, 0]
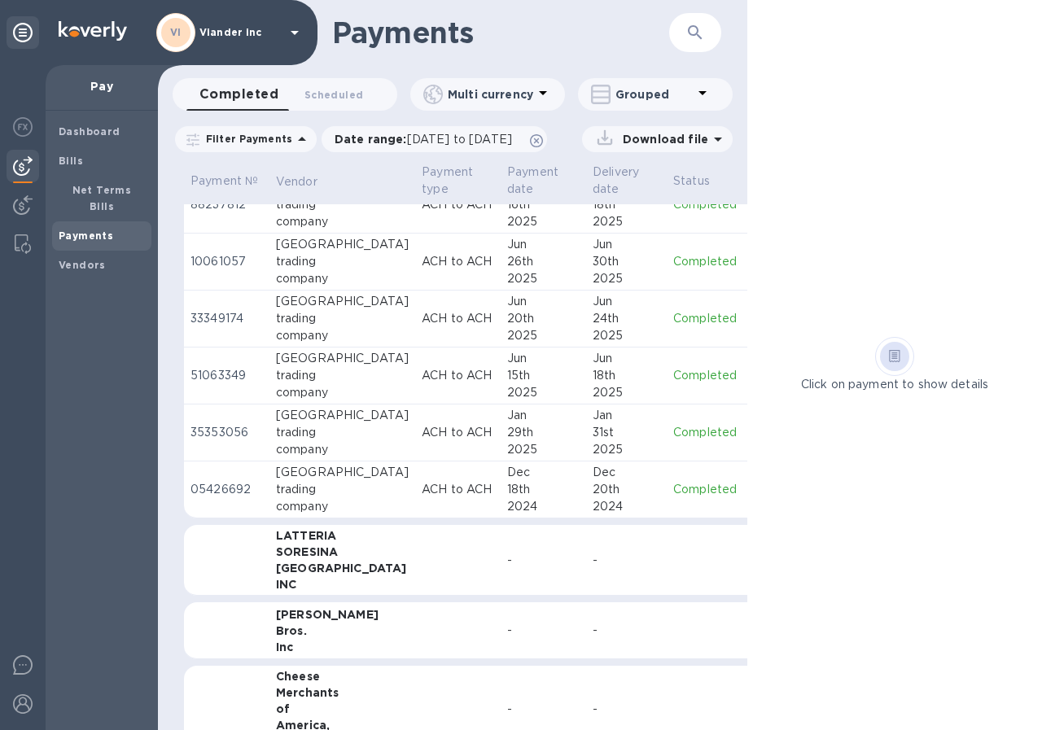
click at [673, 486] on p "Completed" at bounding box center [705, 489] width 64 height 17
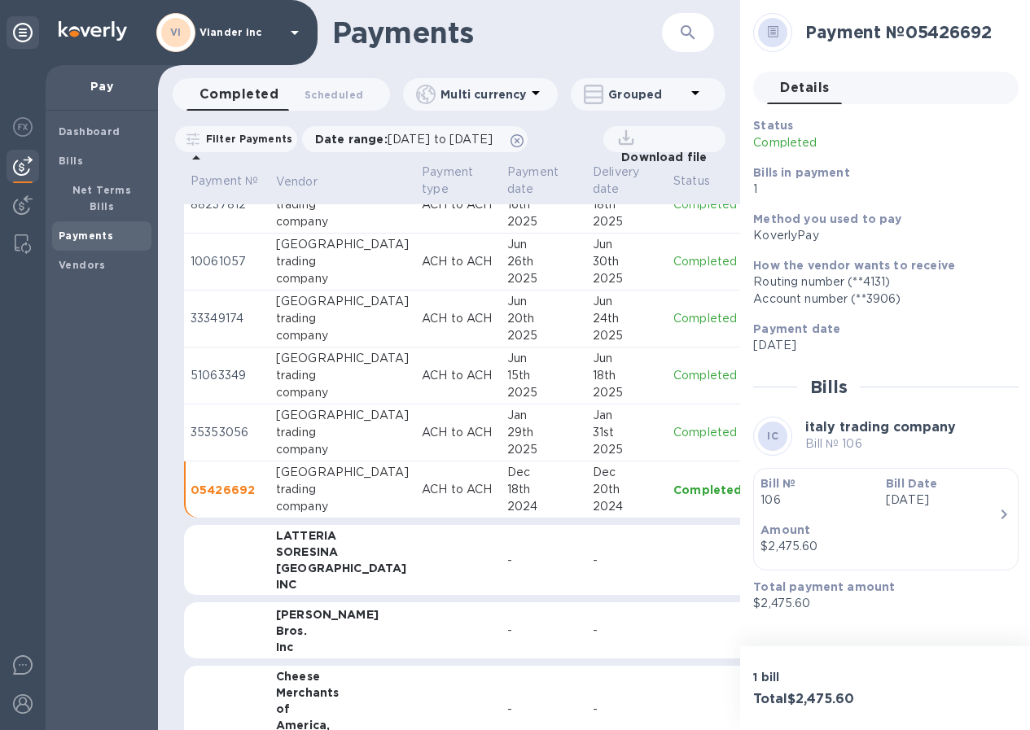
click at [673, 429] on p "Completed" at bounding box center [707, 432] width 68 height 17
click at [673, 375] on p "Completed" at bounding box center [707, 375] width 68 height 17
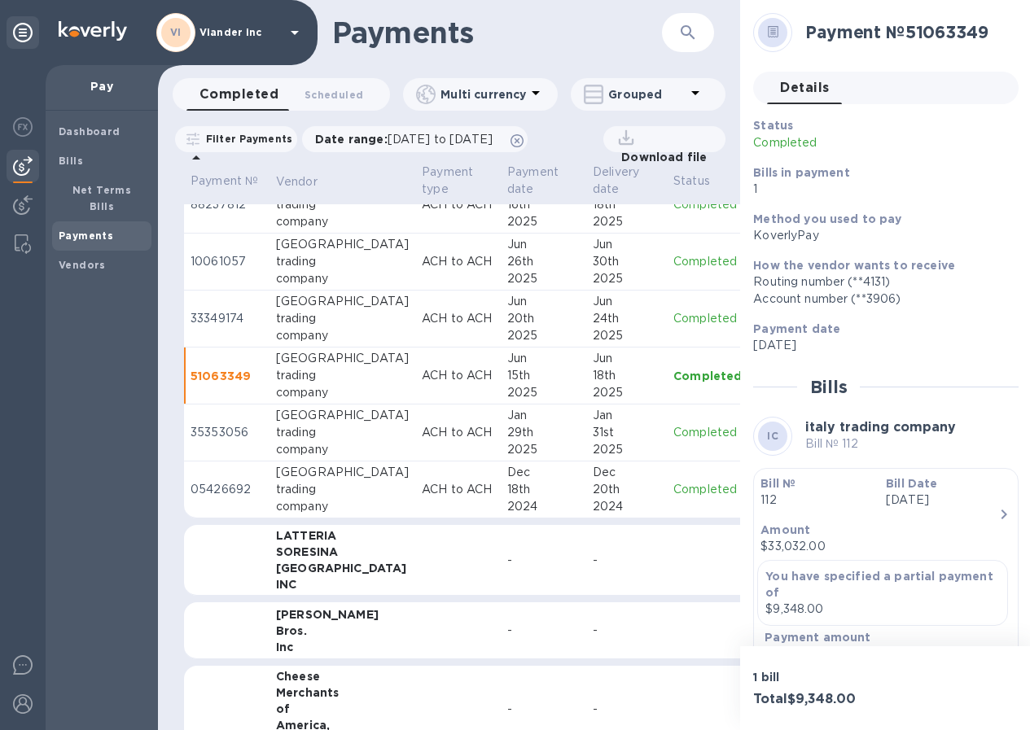
click at [673, 316] on p "Completed" at bounding box center [707, 318] width 68 height 17
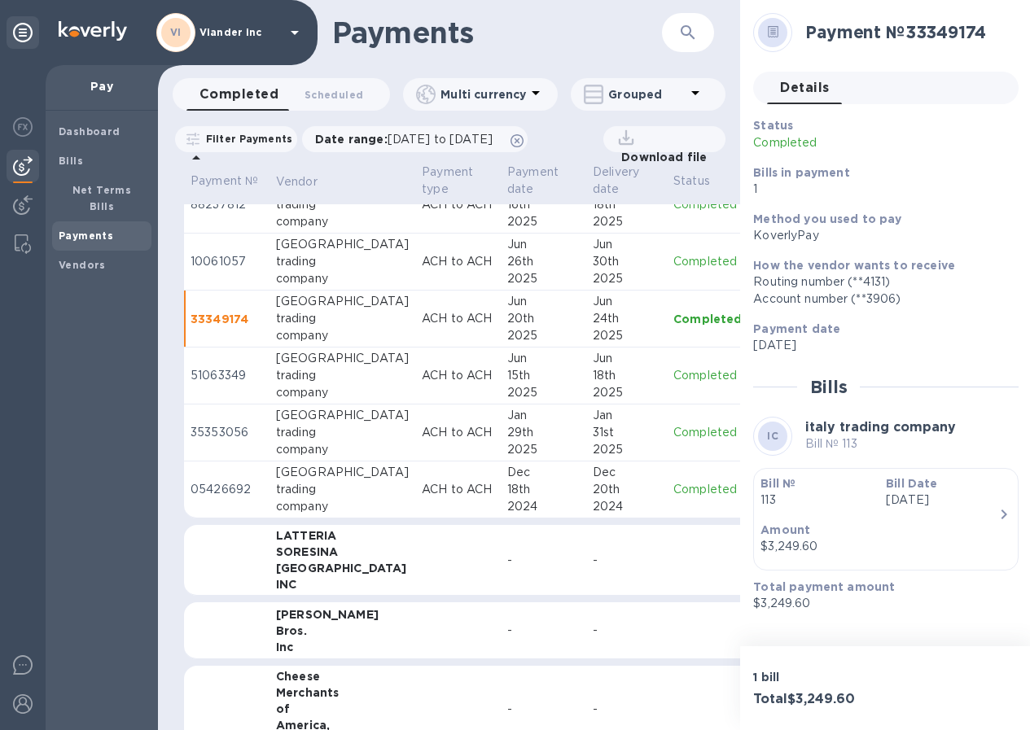
click at [673, 259] on p "Completed" at bounding box center [707, 261] width 68 height 17
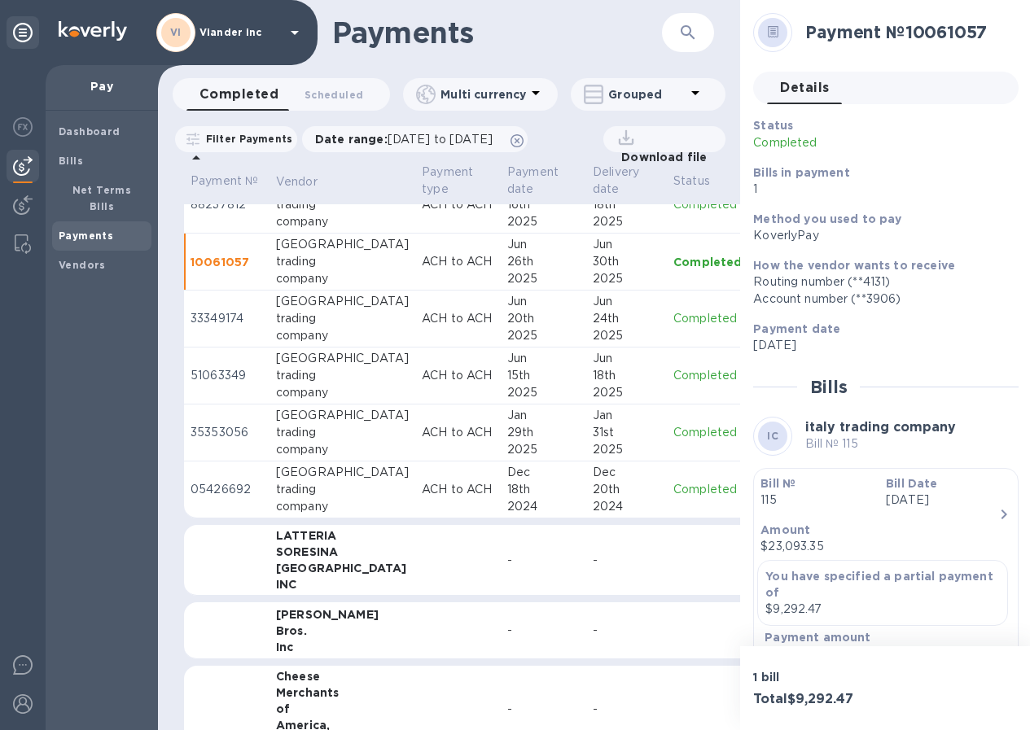
click at [673, 204] on p "Completed" at bounding box center [707, 204] width 68 height 17
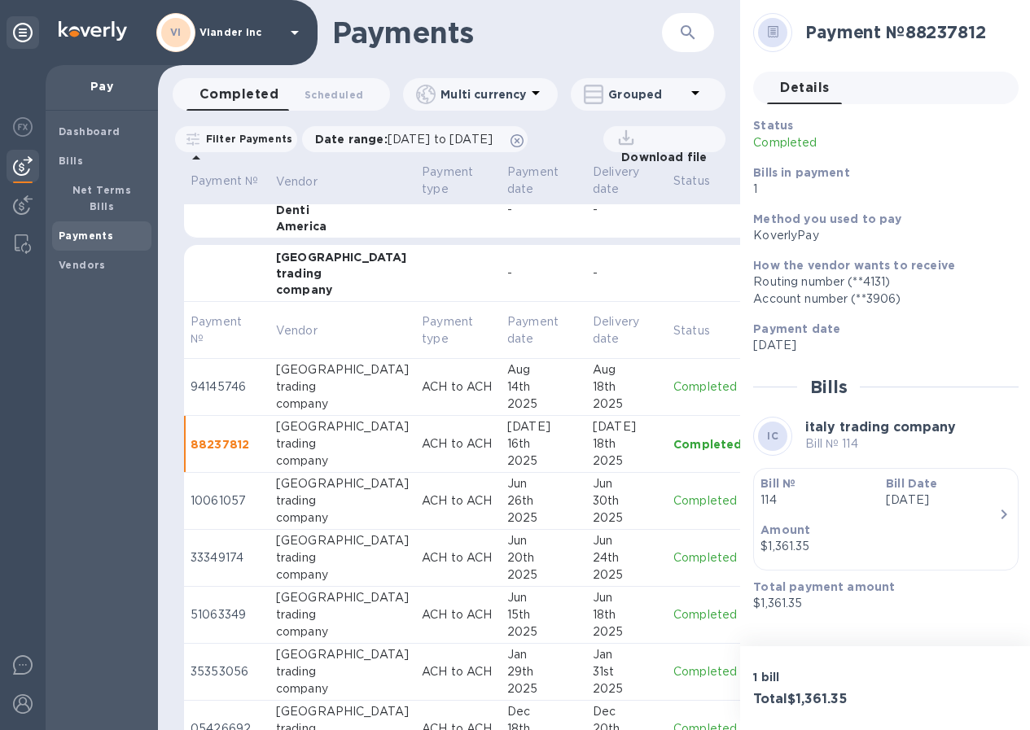
scroll to position [570, 0]
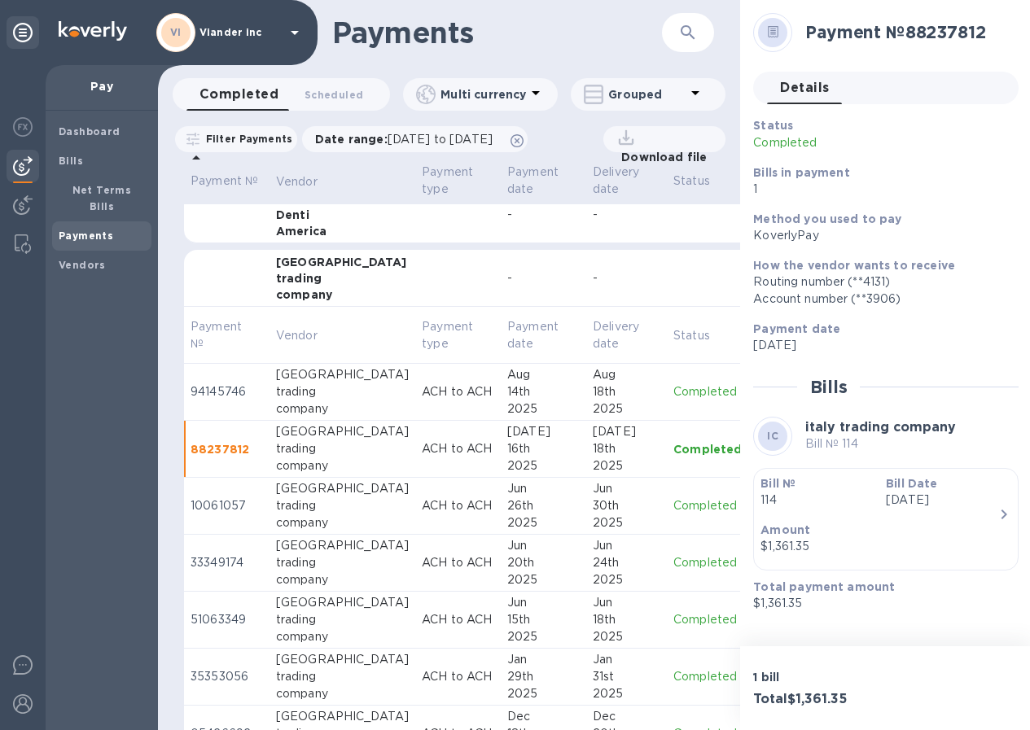
click at [673, 397] on p "Completed" at bounding box center [707, 391] width 68 height 17
